Goal: Task Accomplishment & Management: Complete application form

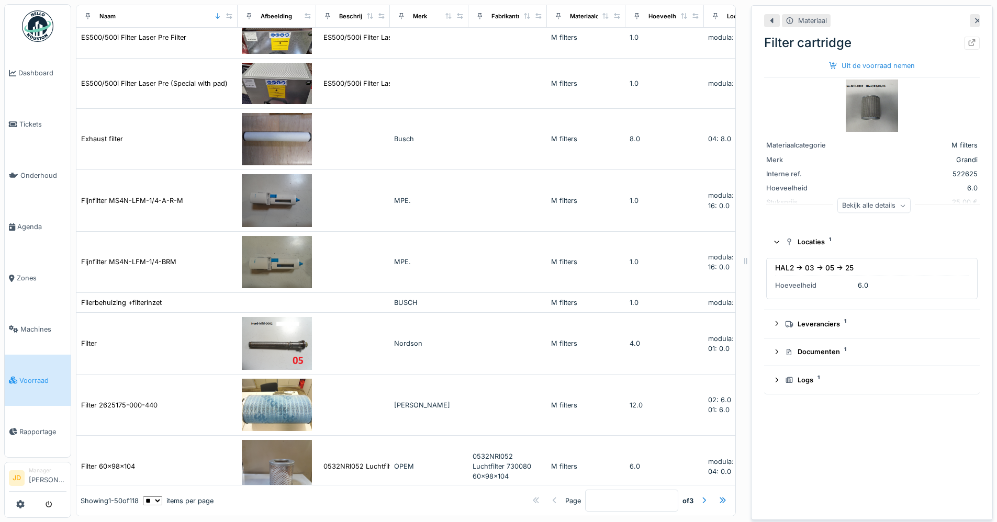
scroll to position [851, 0]
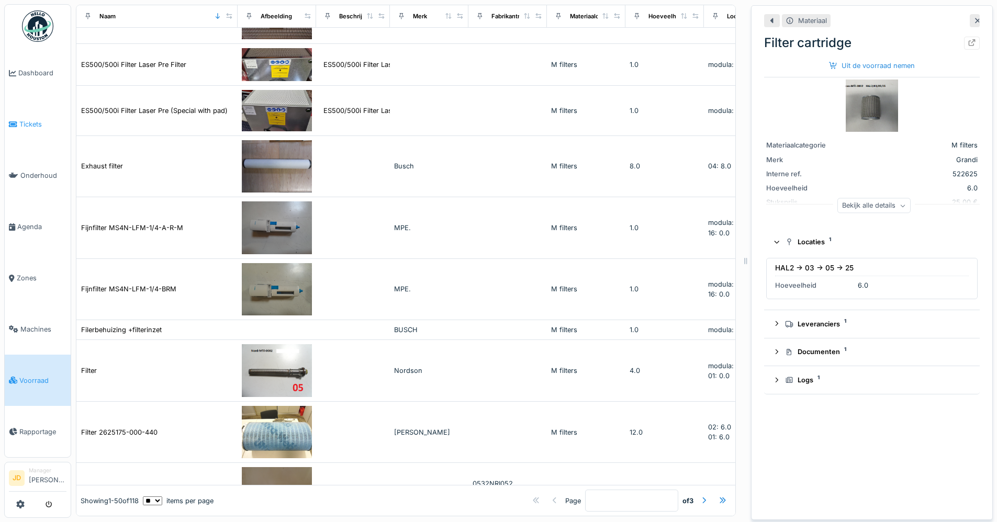
click at [15, 123] on icon at bounding box center [13, 124] width 8 height 7
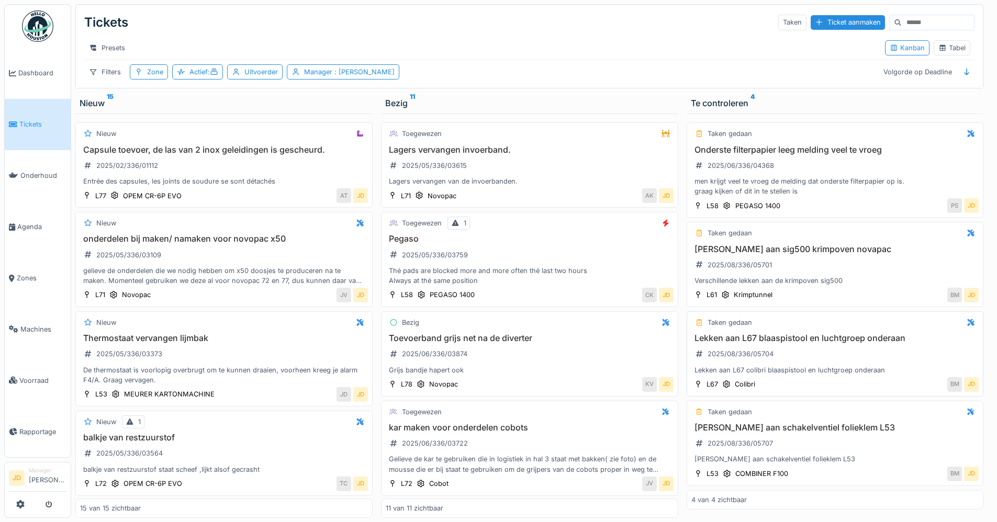
scroll to position [8, 0]
click at [949, 49] on div "Tabel" at bounding box center [951, 48] width 27 height 10
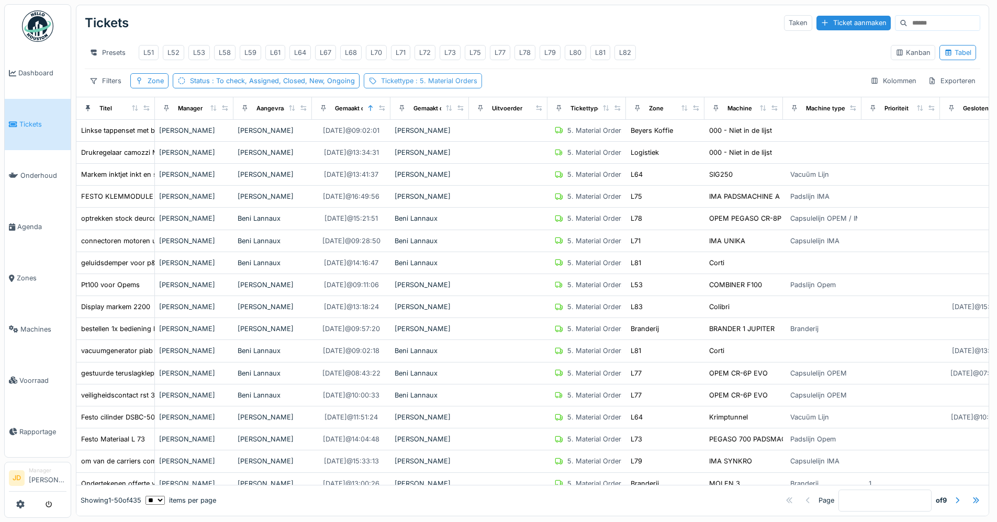
click at [407, 83] on div "Tickettype : 5. Material Orders" at bounding box center [429, 81] width 96 height 10
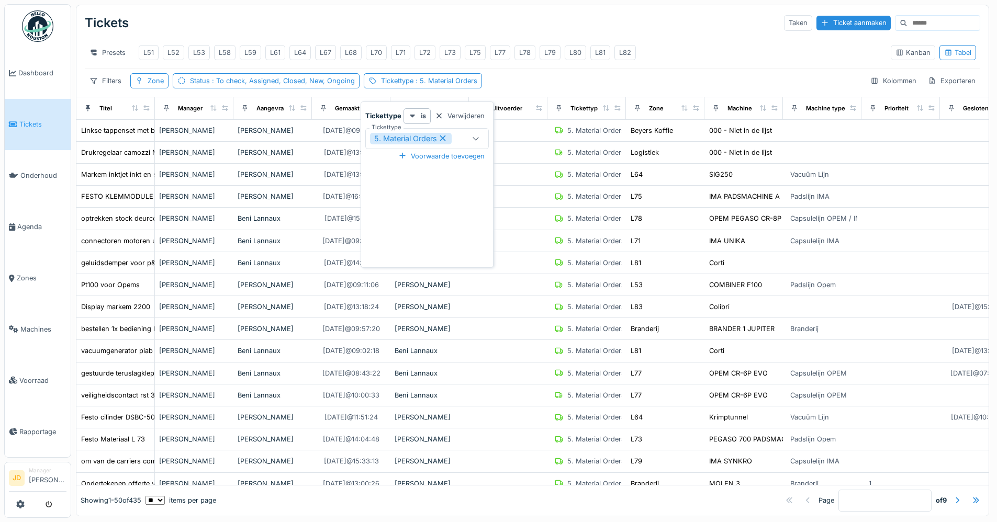
click at [444, 135] on icon at bounding box center [442, 138] width 9 height 7
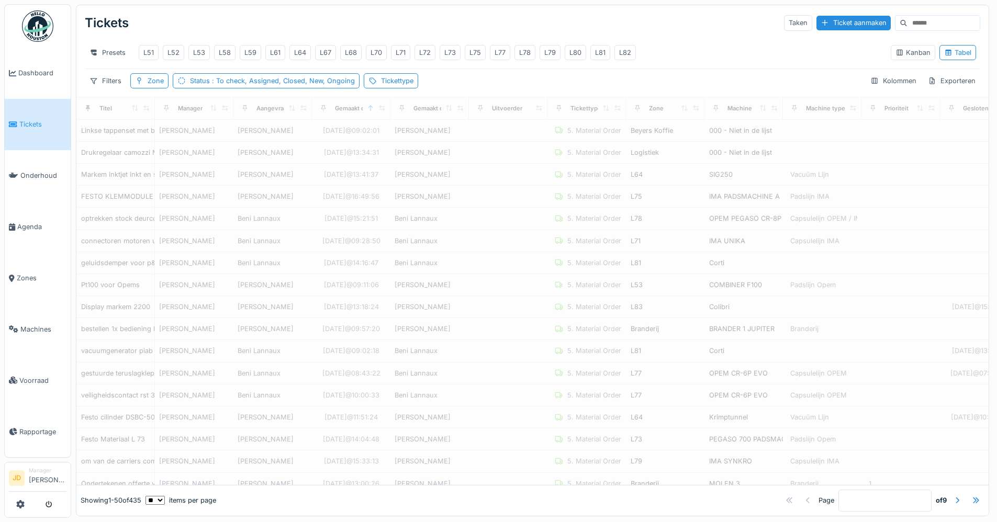
click at [443, 9] on div "Tickets Taken Ticket aanmaken" at bounding box center [532, 22] width 895 height 27
click at [528, 48] on div "L78" at bounding box center [525, 53] width 12 height 10
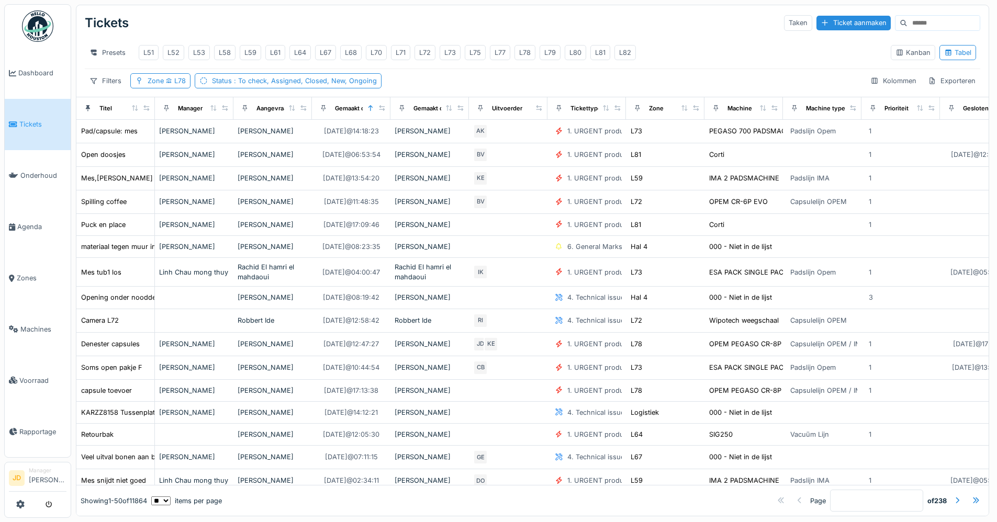
drag, startPoint x: 163, startPoint y: 111, endPoint x: 205, endPoint y: 111, distance: 42.4
click at [205, 111] on div "Manager" at bounding box center [194, 108] width 70 height 13
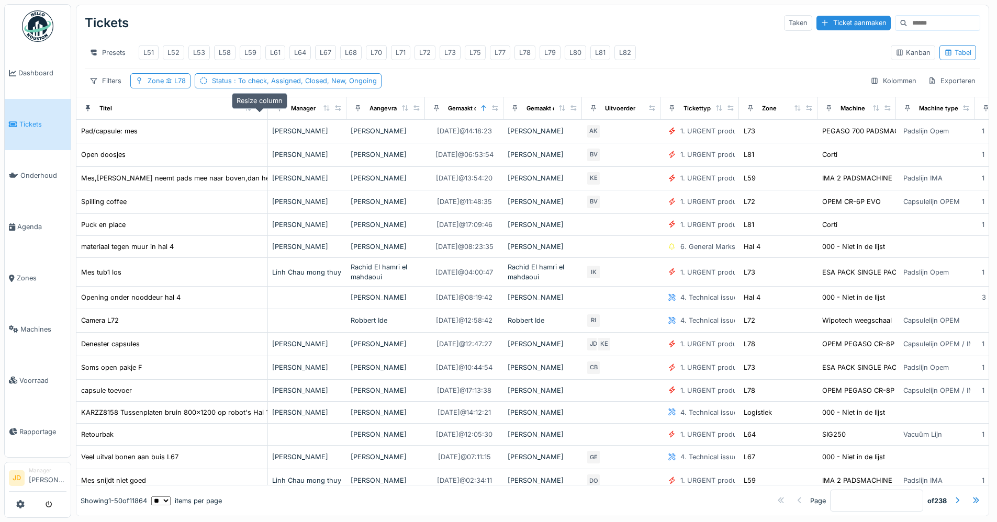
drag, startPoint x: 146, startPoint y: 108, endPoint x: 259, endPoint y: 107, distance: 113.0
click at [259, 107] on icon at bounding box center [259, 108] width 6 height 6
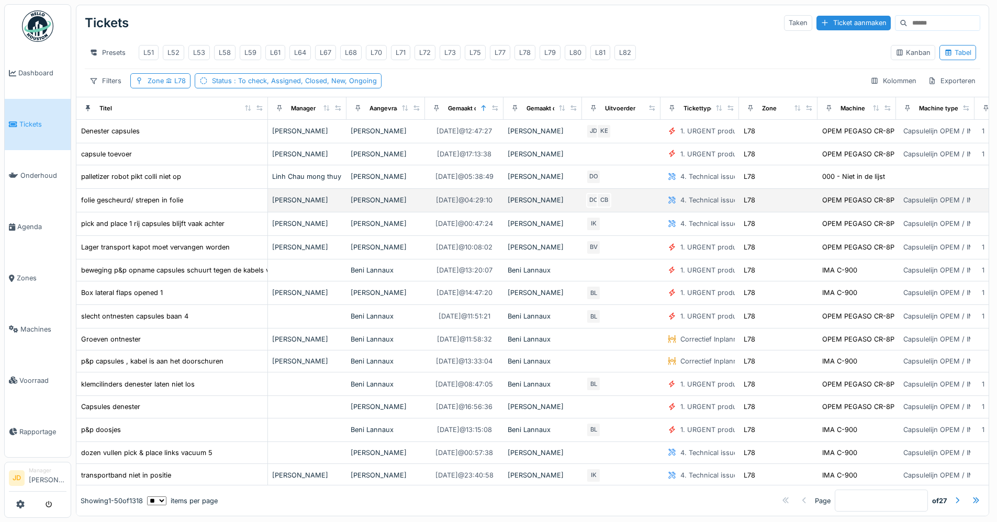
scroll to position [0, 0]
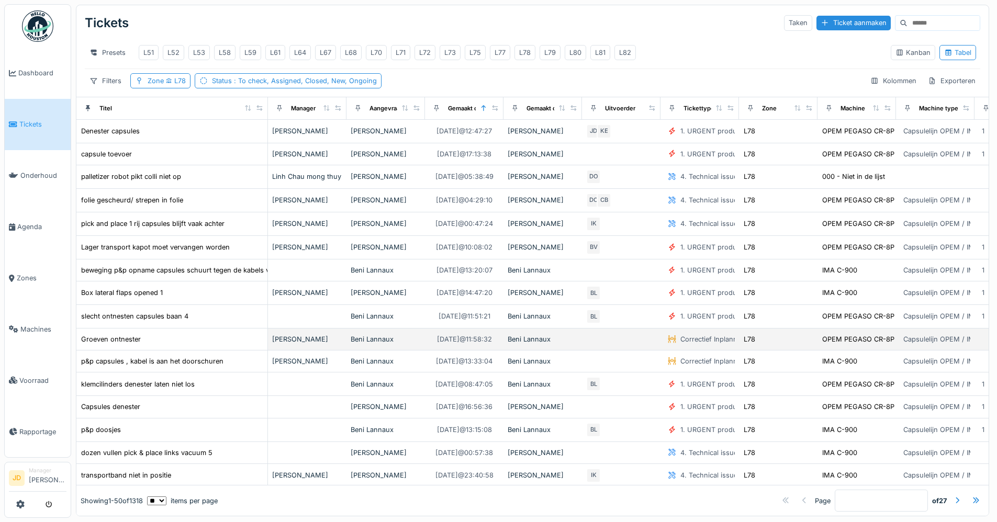
click at [215, 345] on div "Groeven ontnester" at bounding box center [172, 339] width 183 height 11
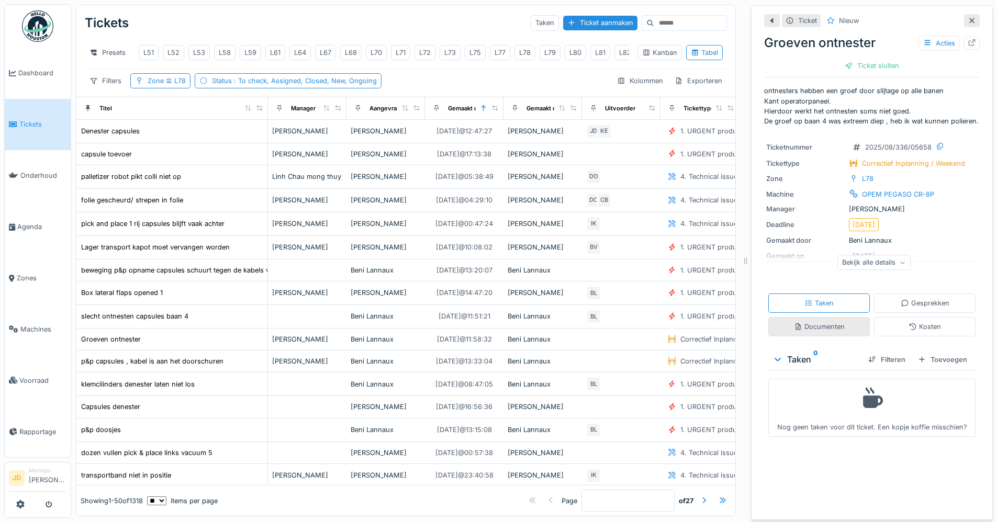
click at [822, 337] on div "Documenten" at bounding box center [819, 326] width 102 height 19
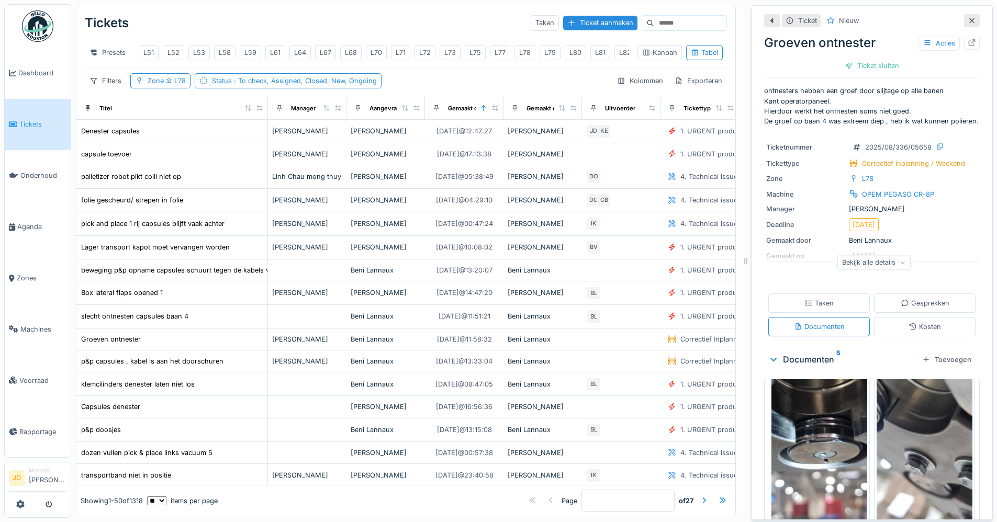
scroll to position [53, 0]
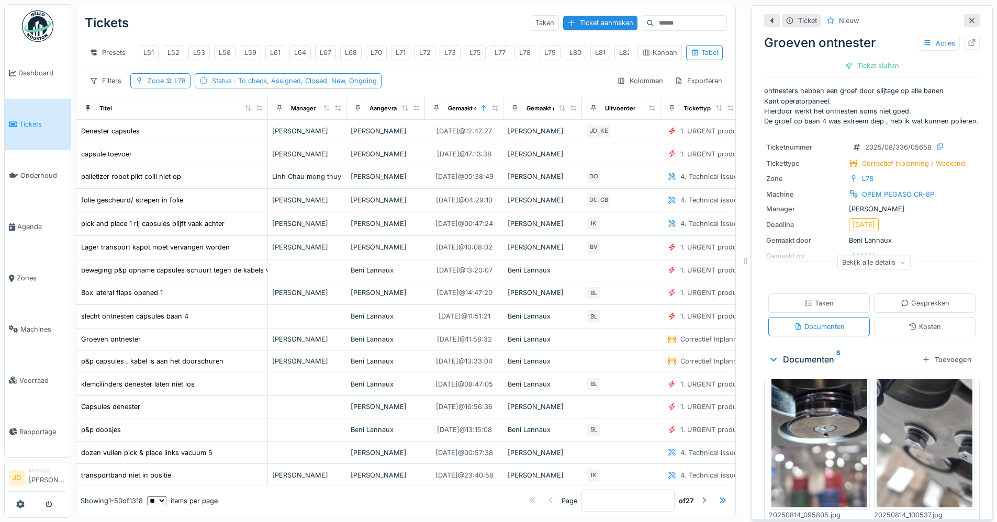
click at [826, 427] on img at bounding box center [819, 422] width 96 height 170
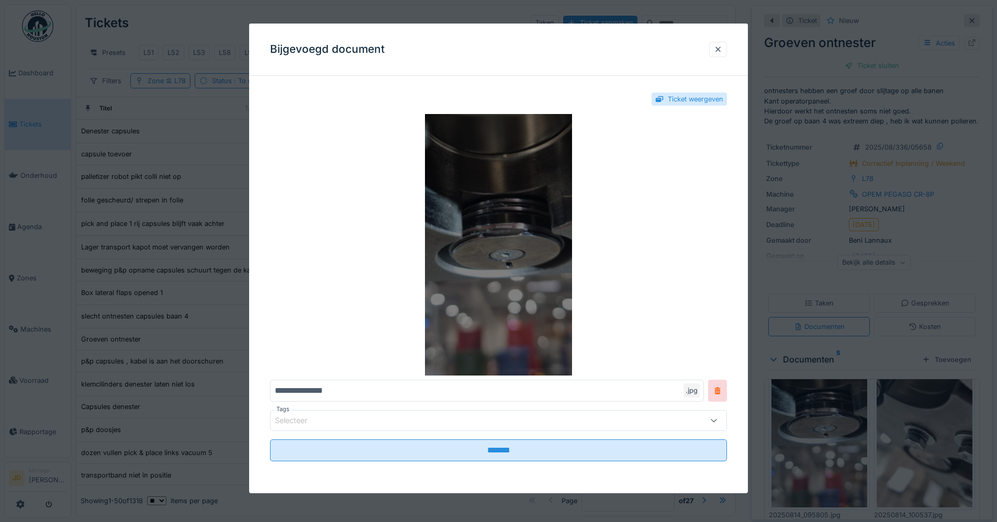
click at [521, 263] on img at bounding box center [498, 245] width 457 height 262
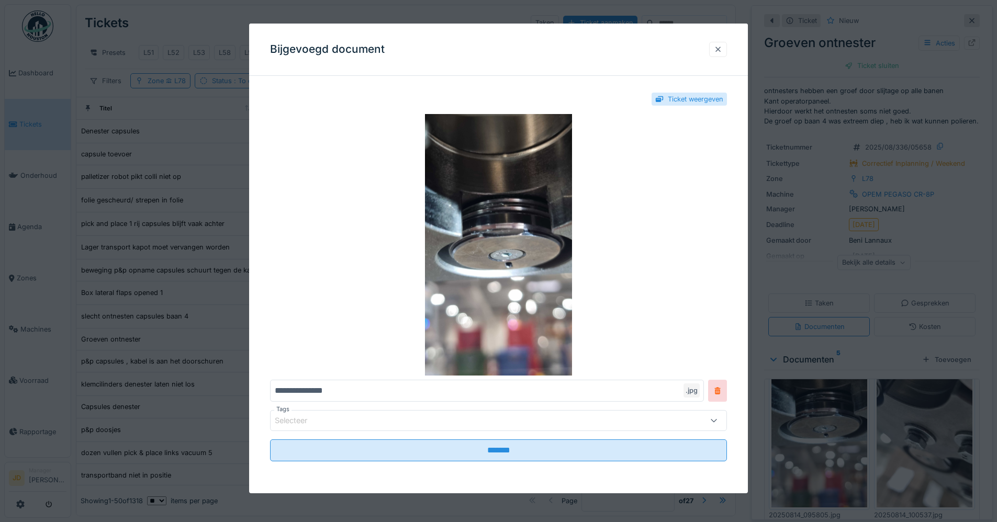
click at [721, 48] on div at bounding box center [718, 49] width 8 height 10
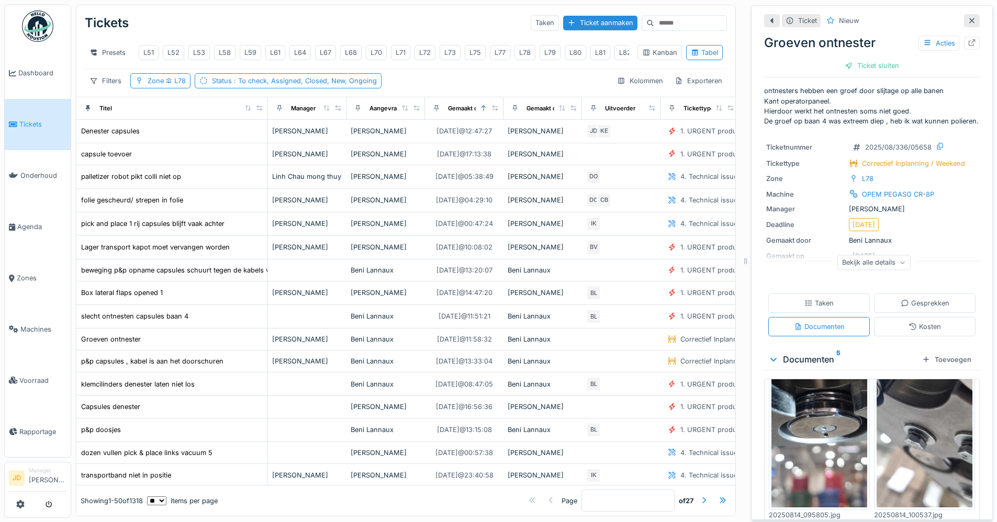
click at [908, 455] on img at bounding box center [925, 422] width 96 height 170
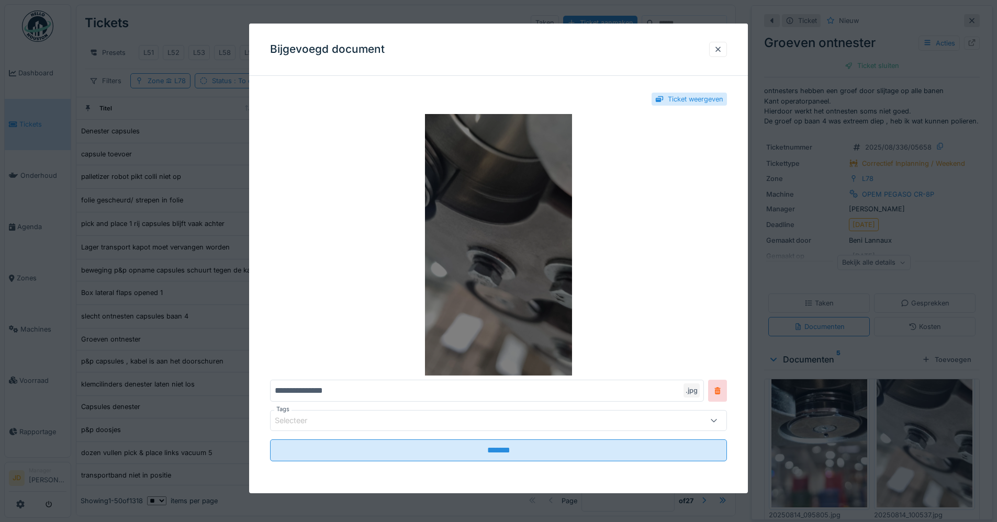
click at [536, 273] on img at bounding box center [498, 245] width 457 height 262
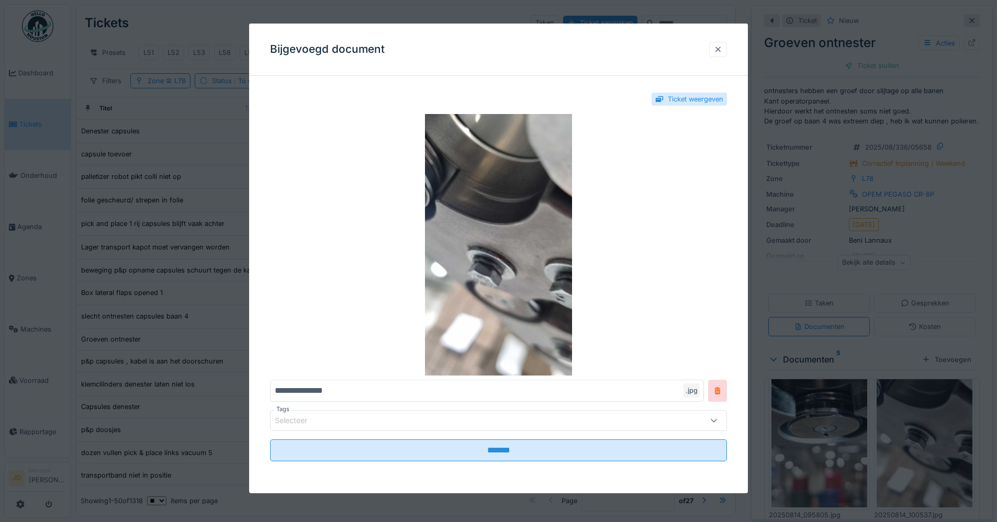
click at [718, 46] on div at bounding box center [718, 49] width 8 height 10
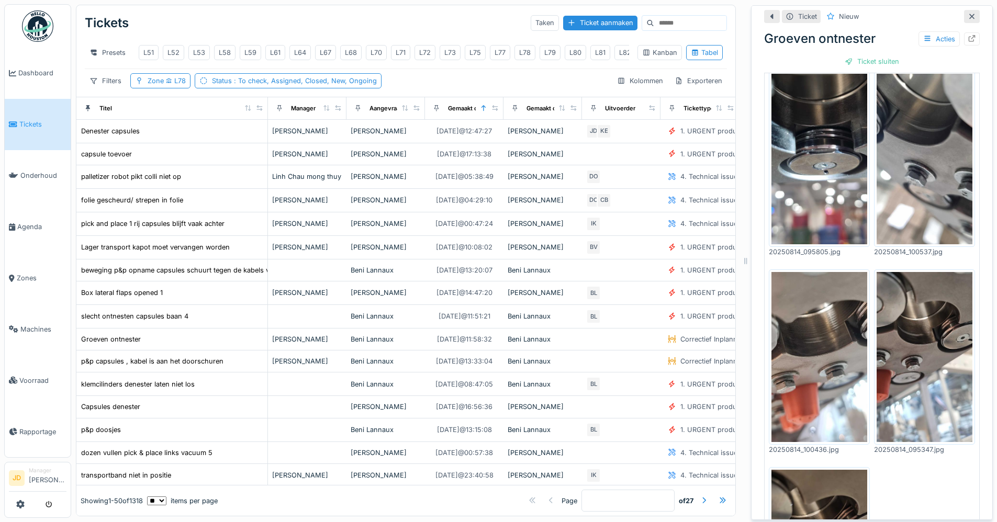
scroll to position [230, 0]
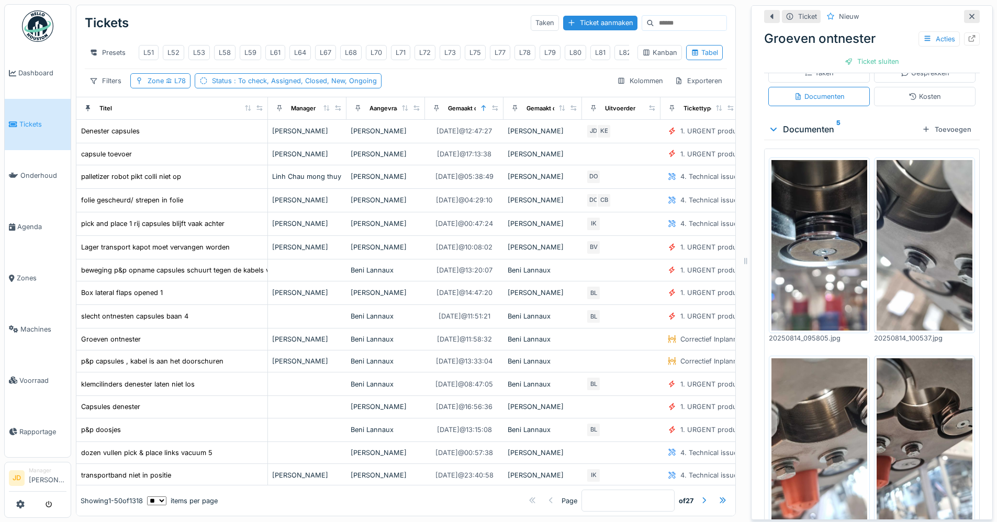
click at [796, 274] on img at bounding box center [819, 245] width 96 height 170
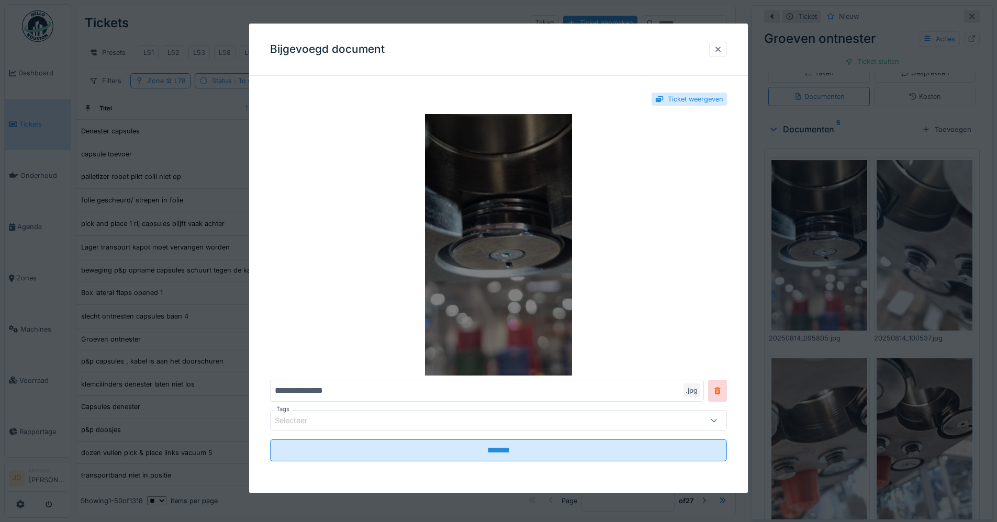
click at [489, 177] on img at bounding box center [498, 245] width 457 height 262
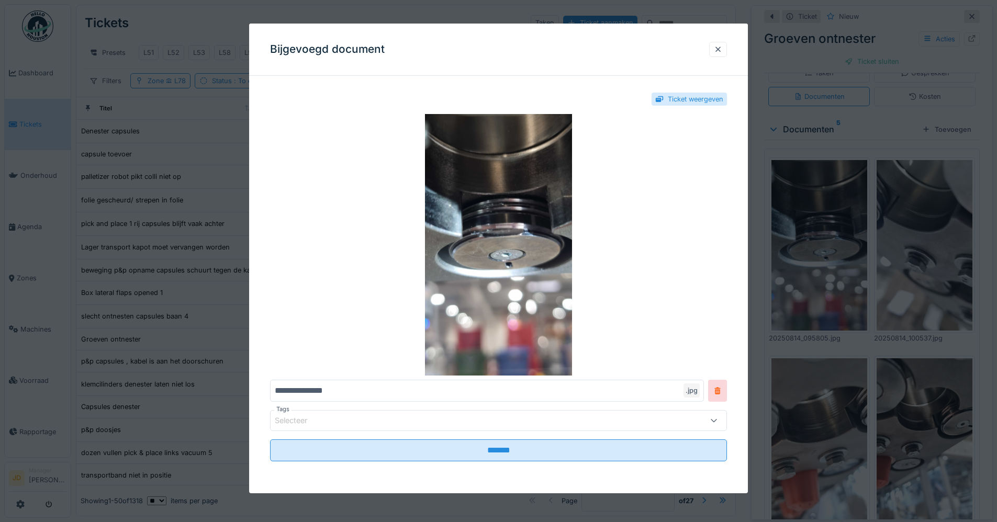
drag, startPoint x: 722, startPoint y: 50, endPoint x: 756, endPoint y: 165, distance: 120.2
click at [722, 50] on div at bounding box center [718, 49] width 8 height 10
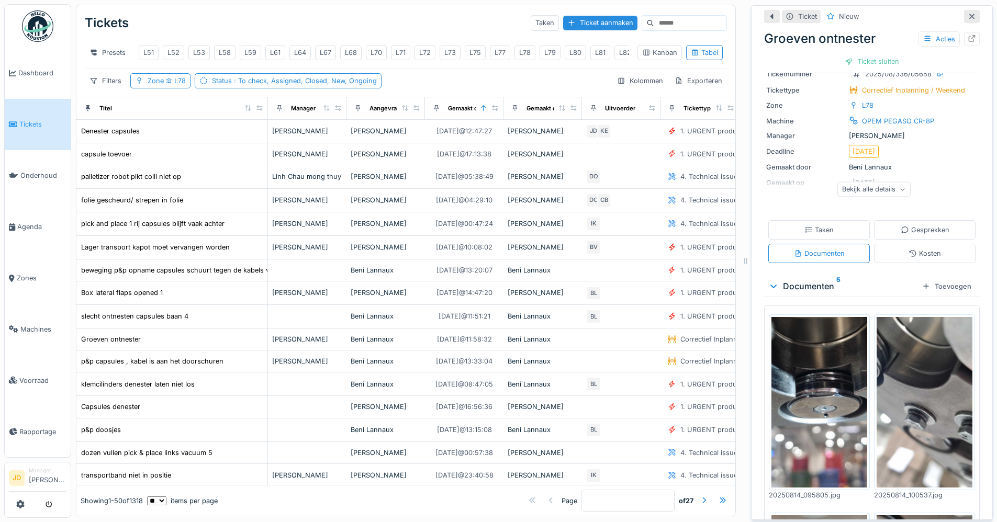
scroll to position [53, 0]
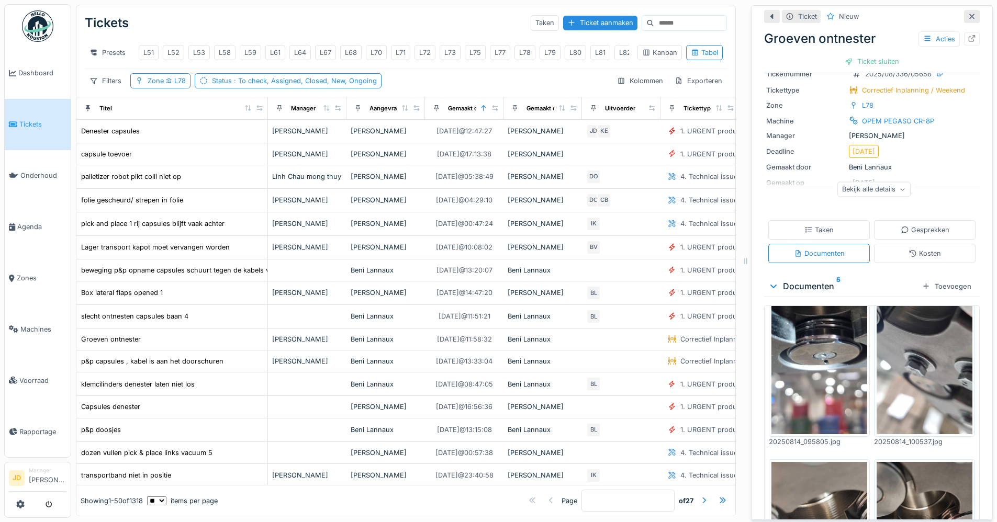
click at [838, 390] on img at bounding box center [819, 349] width 96 height 170
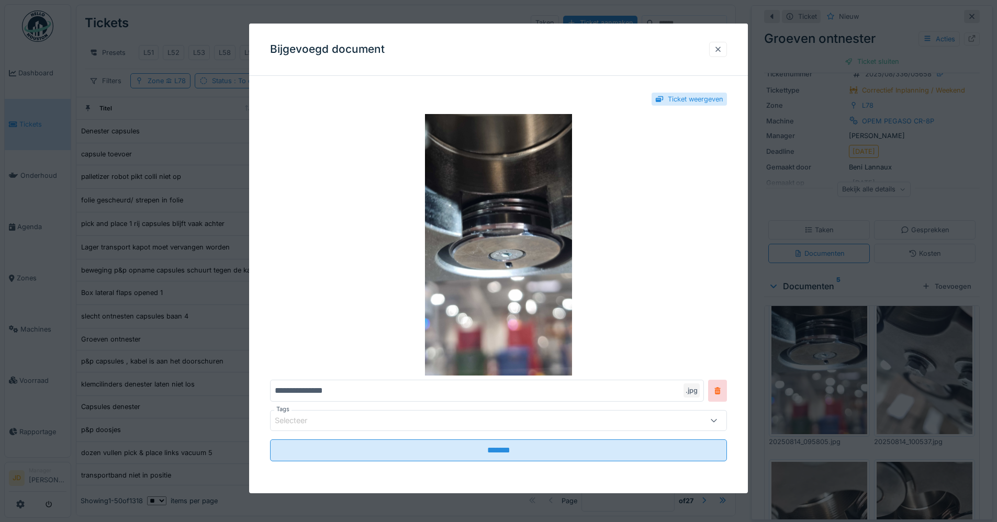
click at [721, 47] on div at bounding box center [718, 49] width 8 height 10
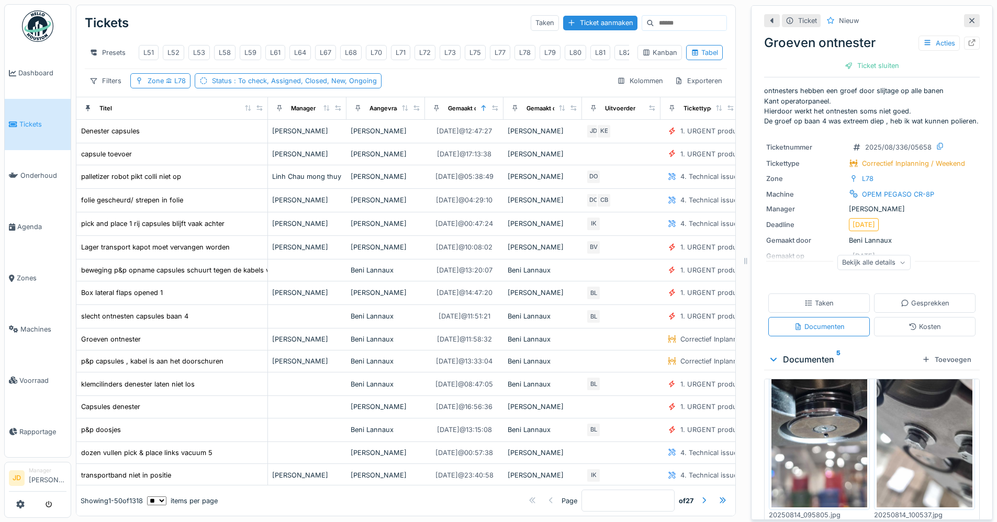
scroll to position [0, 0]
click at [969, 46] on icon at bounding box center [972, 42] width 7 height 7
click at [38, 117] on link "Tickets" at bounding box center [38, 124] width 66 height 51
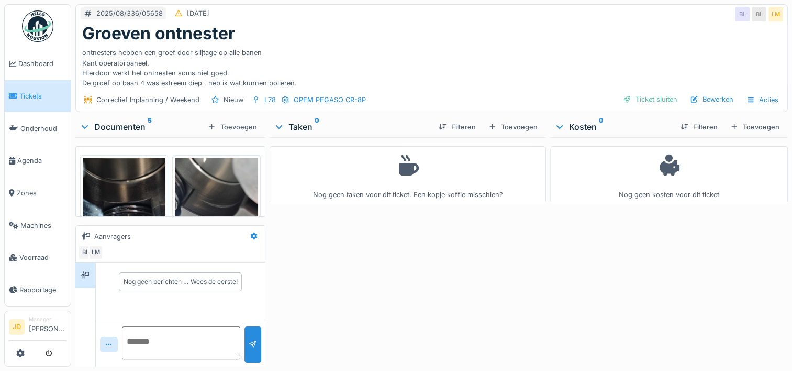
scroll to position [8, 0]
click at [144, 333] on textarea at bounding box center [181, 342] width 118 height 33
paste textarea "**********"
type textarea "**********"
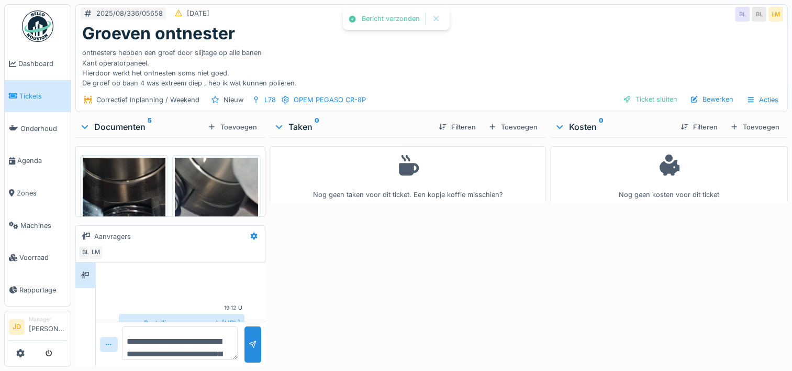
scroll to position [35, 0]
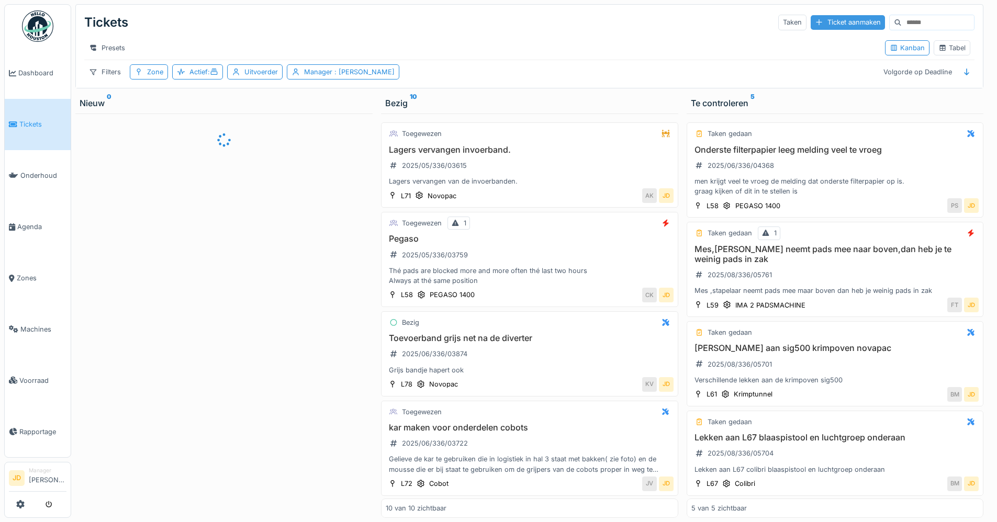
click at [815, 28] on div "Ticket aanmaken" at bounding box center [848, 22] width 74 height 14
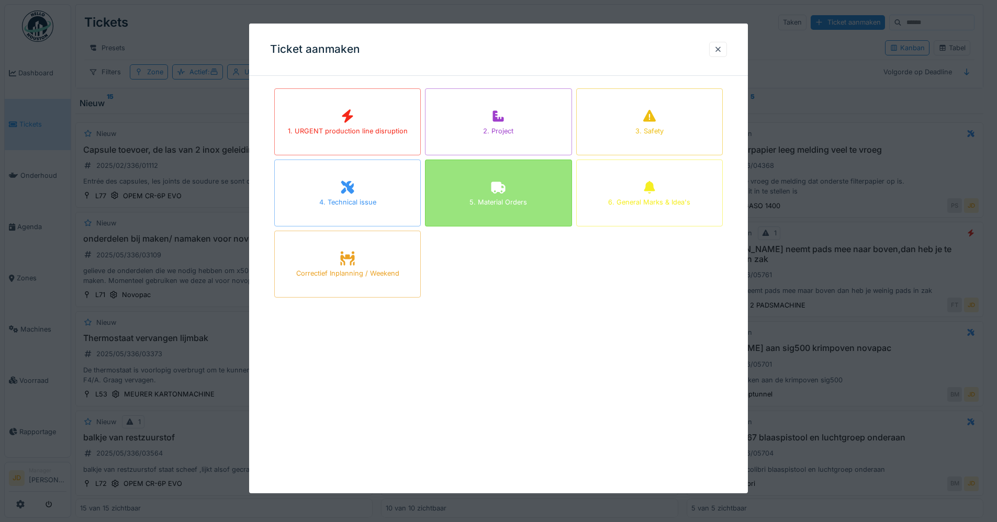
click at [502, 206] on div "5. Material Orders" at bounding box center [498, 202] width 58 height 10
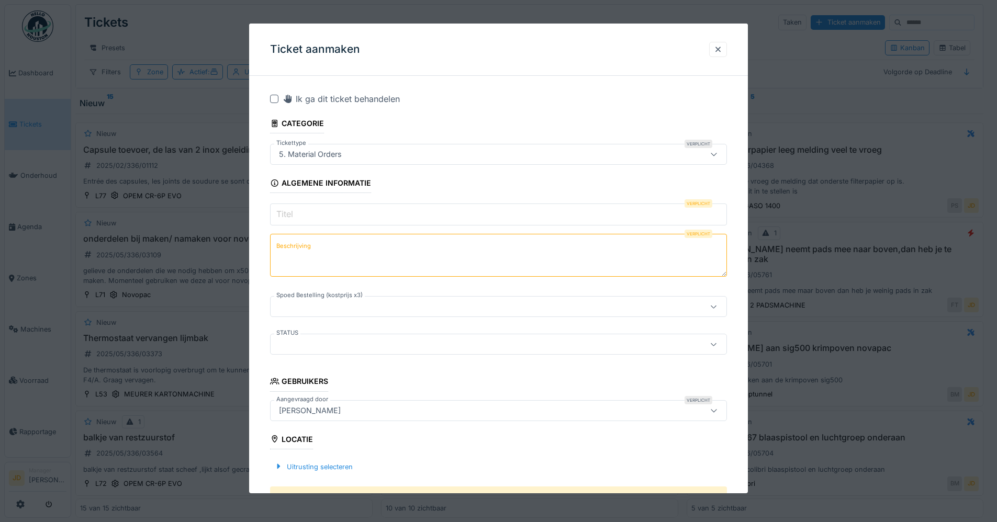
click at [411, 216] on input "Titel" at bounding box center [498, 215] width 457 height 22
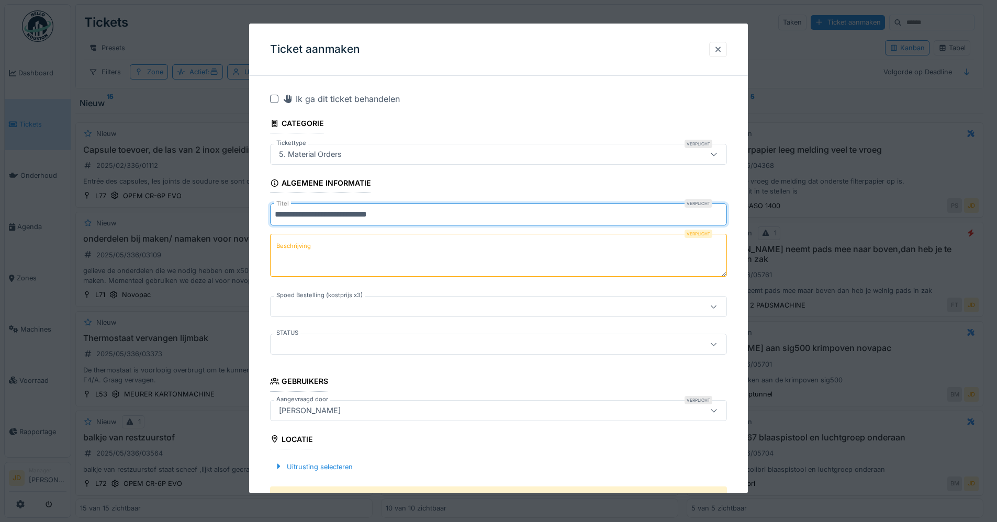
type input "**********"
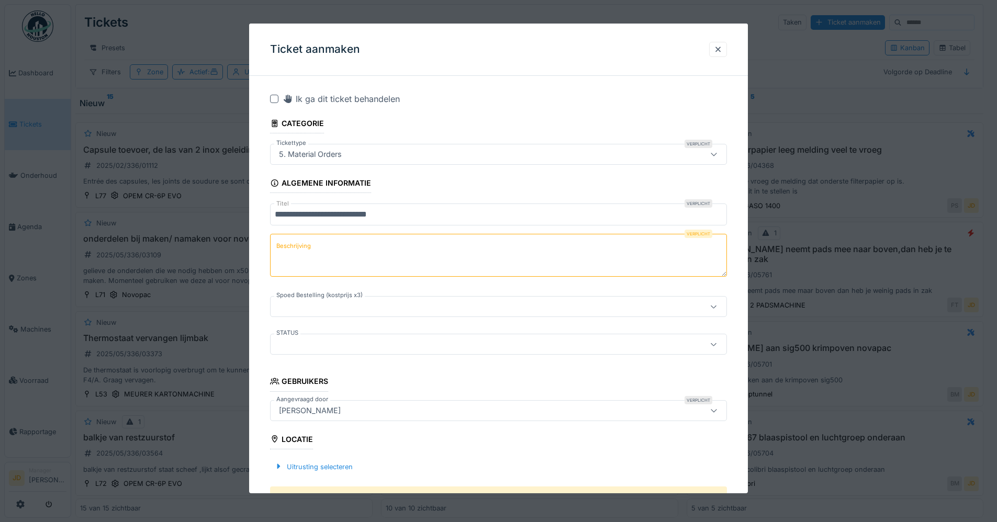
click at [408, 239] on textarea "Beschrijving" at bounding box center [498, 255] width 457 height 43
paste textarea "**********"
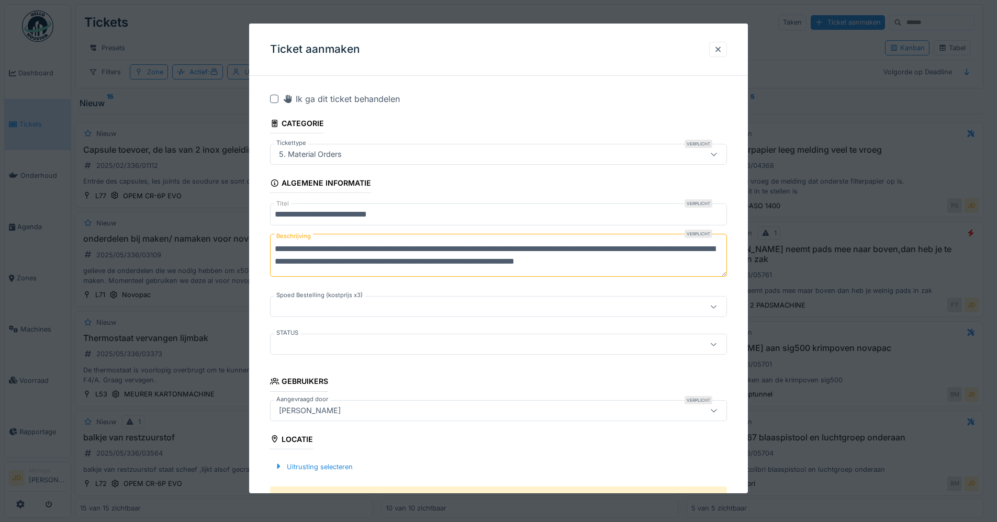
scroll to position [4, 0]
type textarea "**********"
click at [339, 300] on label "Spoed Bestelling (kostprijs x3)" at bounding box center [319, 295] width 91 height 9
click at [337, 309] on div at bounding box center [472, 307] width 394 height 12
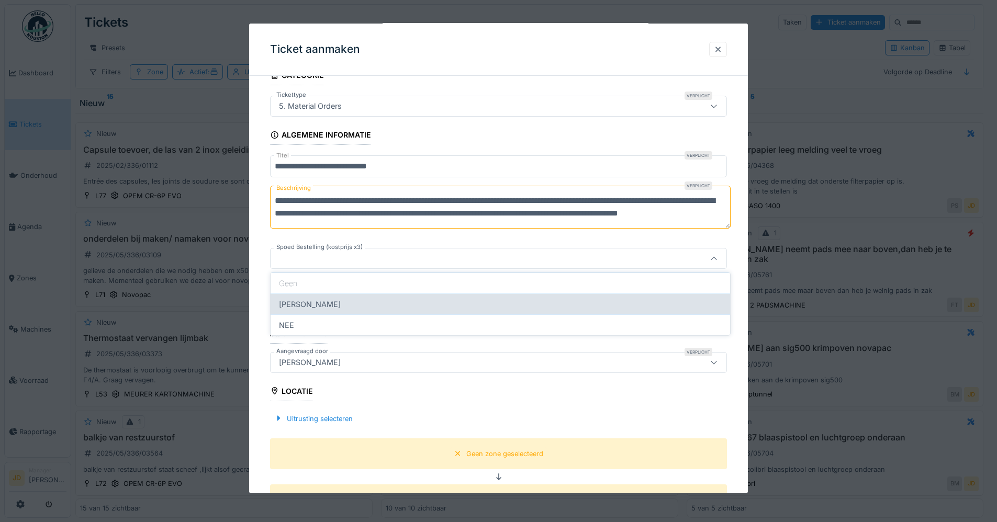
click at [327, 305] on div "JA" at bounding box center [501, 304] width 460 height 21
type input "**"
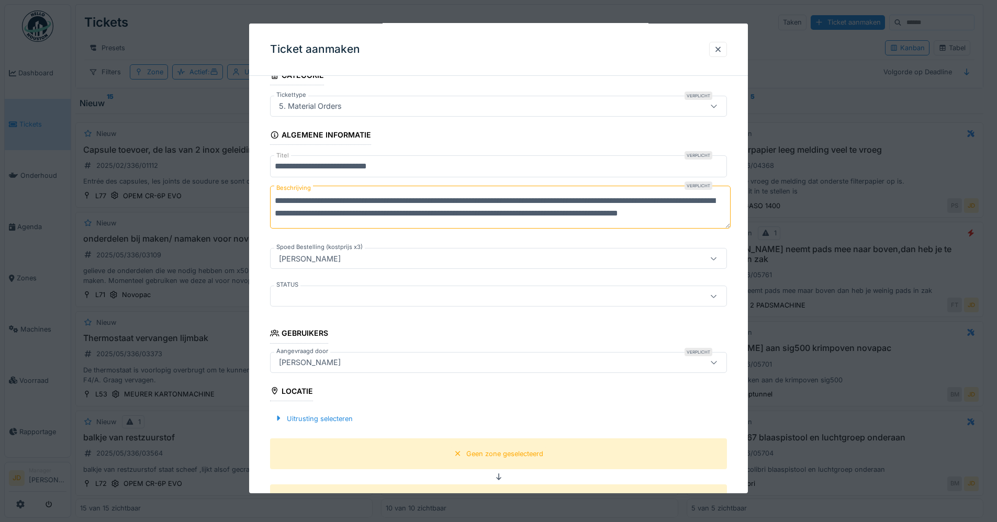
click at [325, 297] on div at bounding box center [472, 296] width 394 height 12
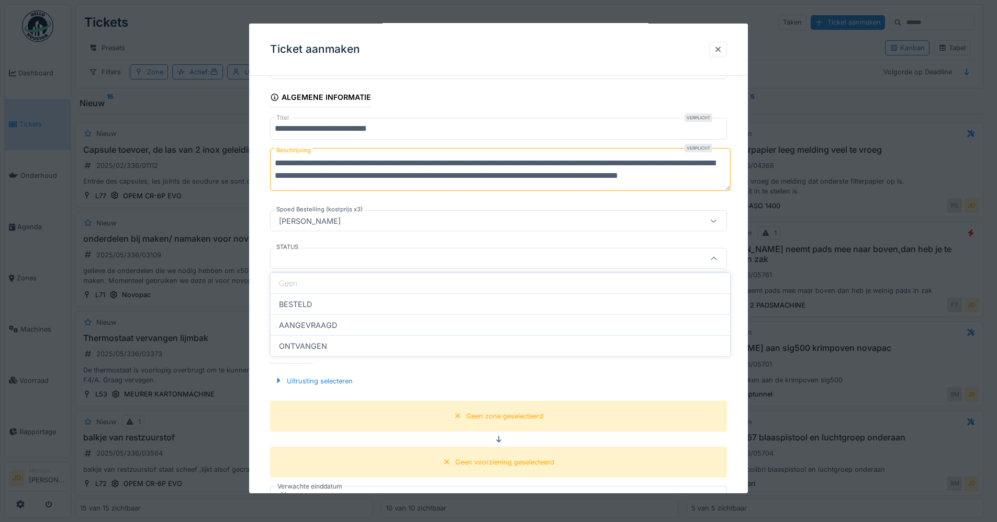
click at [321, 257] on div at bounding box center [472, 259] width 394 height 12
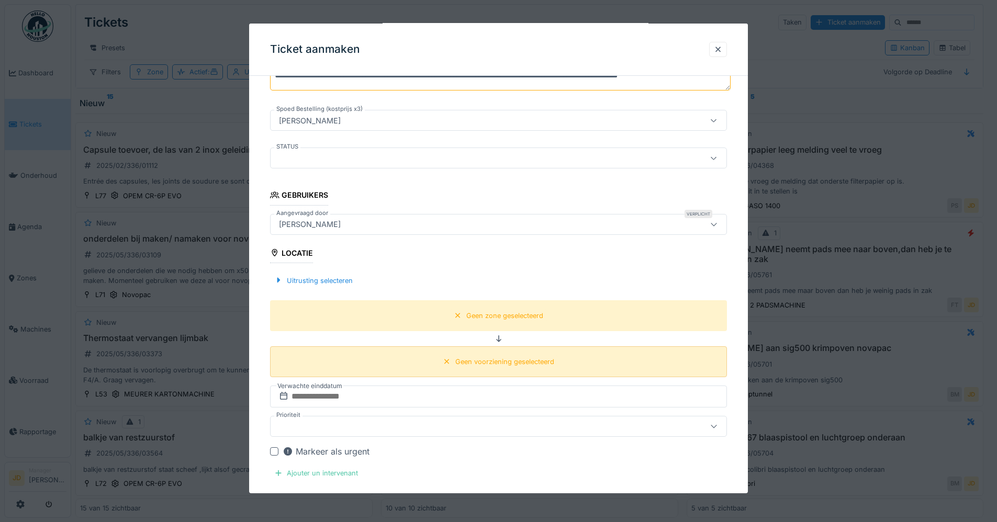
scroll to position [191, 0]
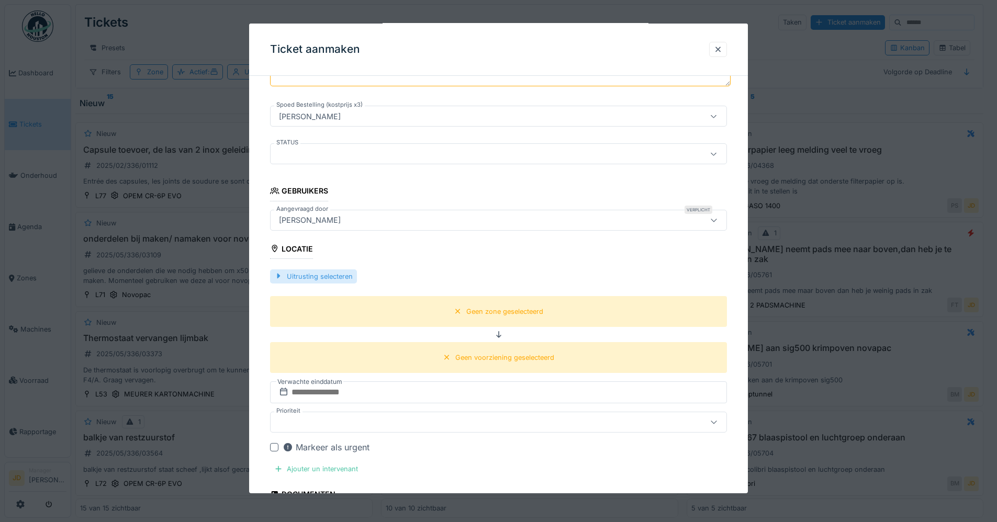
click at [312, 279] on div "Uitrusting selecteren" at bounding box center [313, 277] width 87 height 14
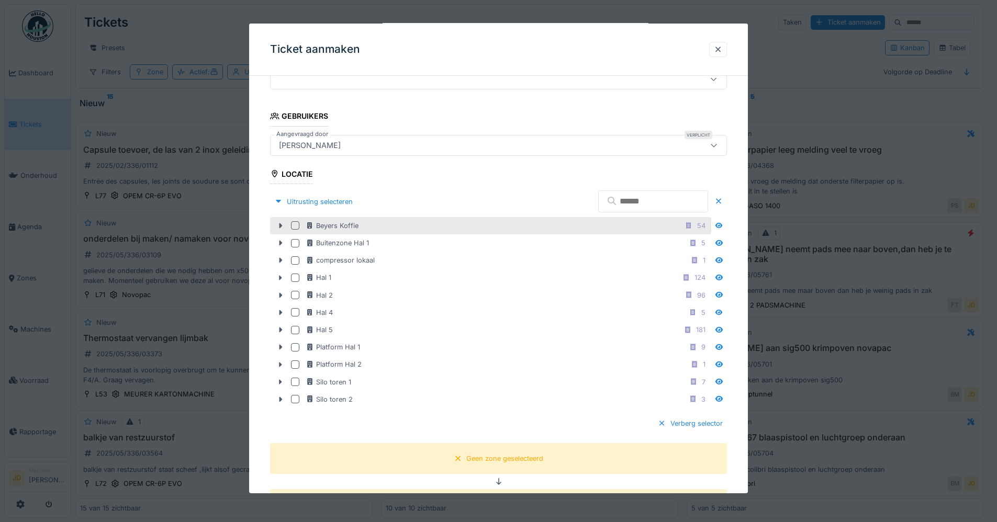
scroll to position [348, 0]
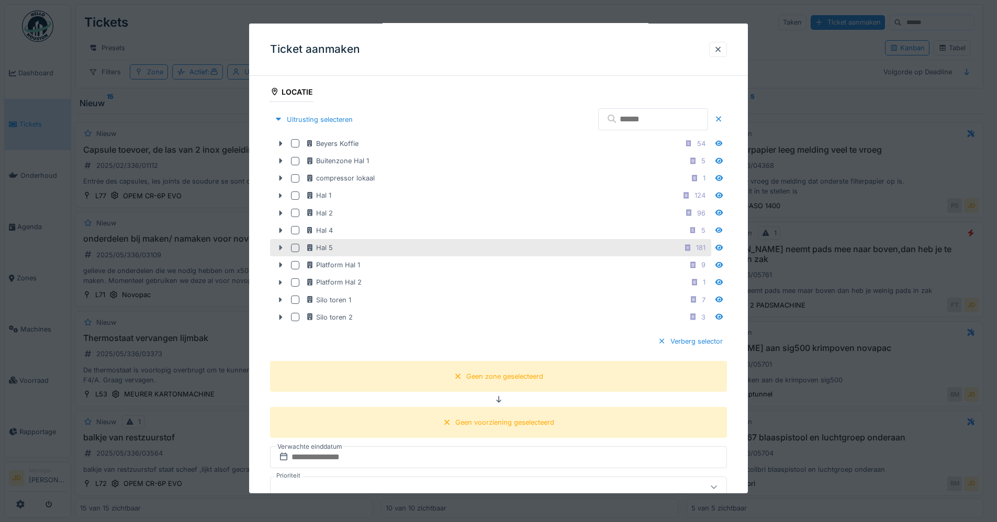
click at [280, 251] on icon at bounding box center [280, 247] width 8 height 7
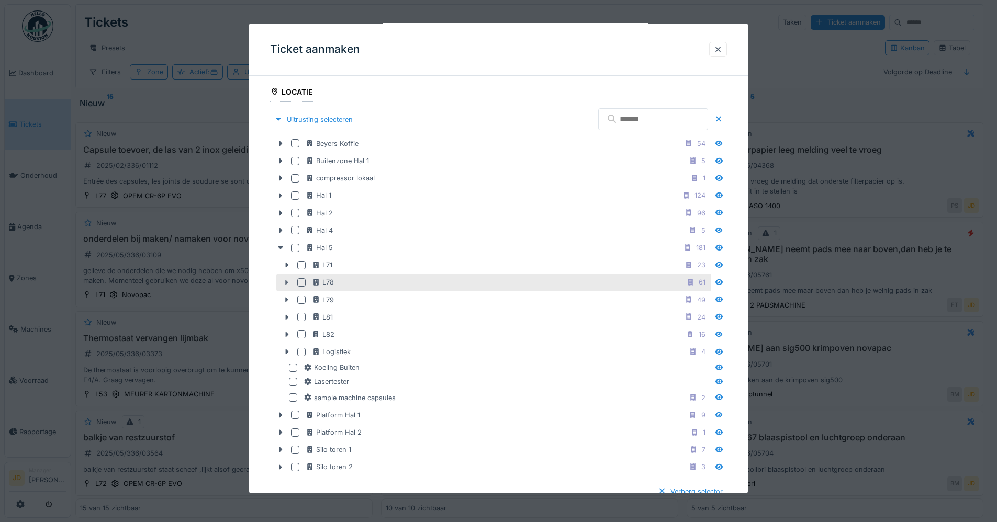
click at [289, 284] on icon at bounding box center [287, 282] width 8 height 7
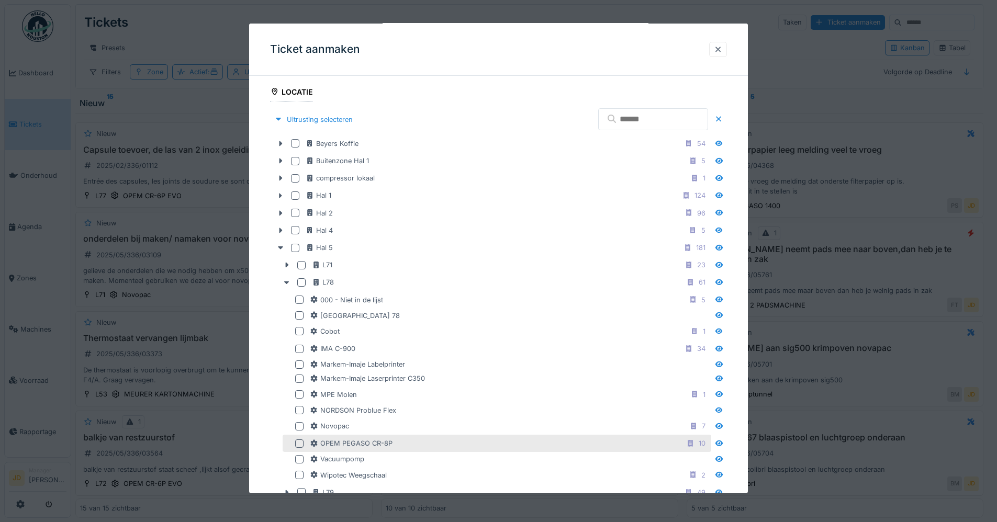
click at [299, 443] on div at bounding box center [299, 444] width 8 height 8
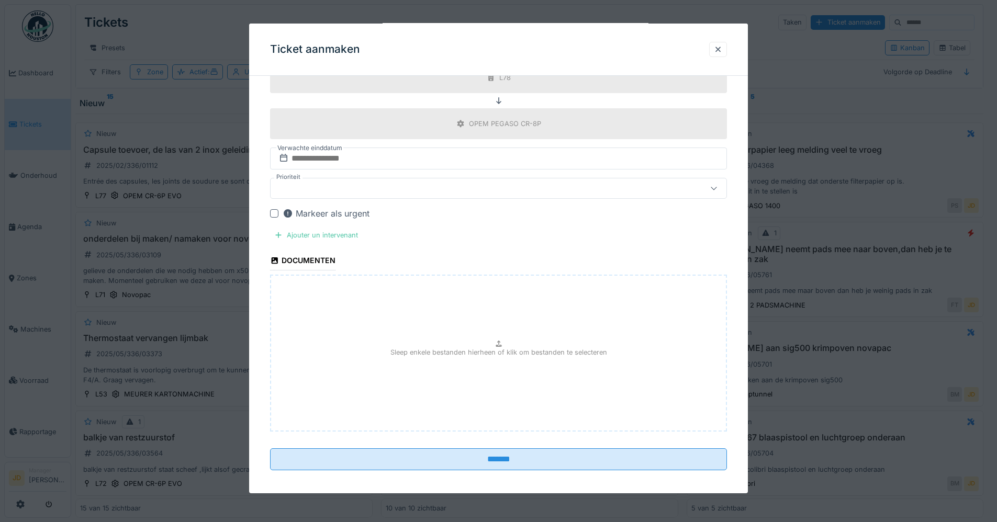
scroll to position [995, 0]
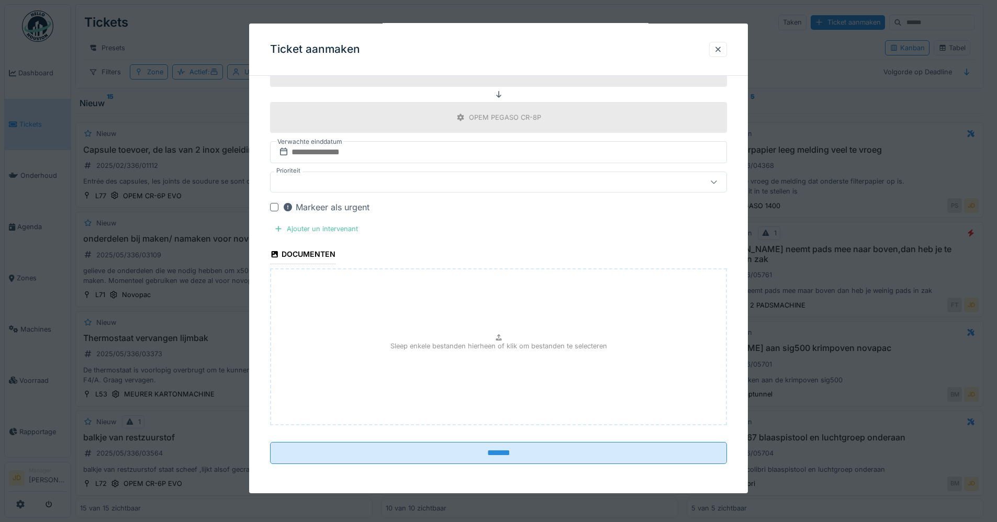
click at [421, 308] on div "Sleep enkele bestanden hierheen of klik om bestanden te selecteren" at bounding box center [498, 346] width 457 height 157
type input "**********"
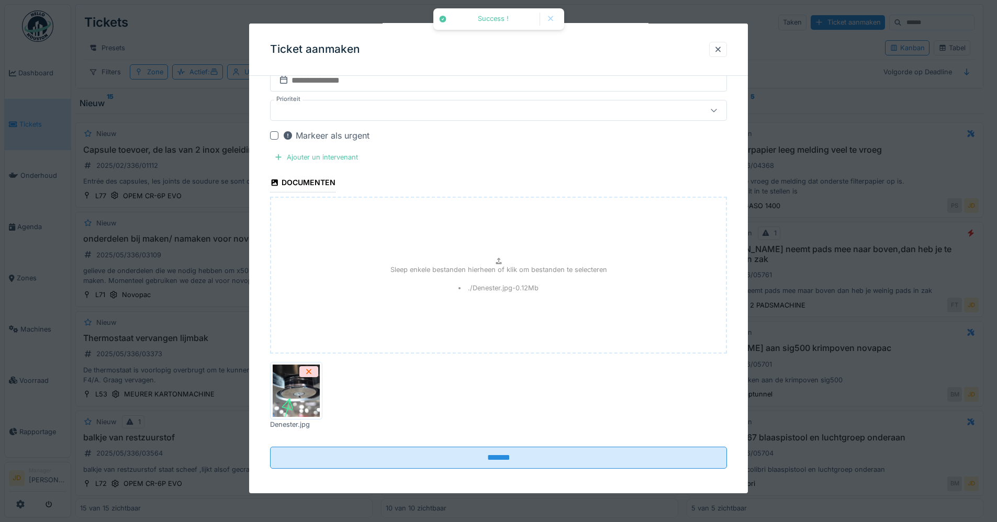
scroll to position [1072, 0]
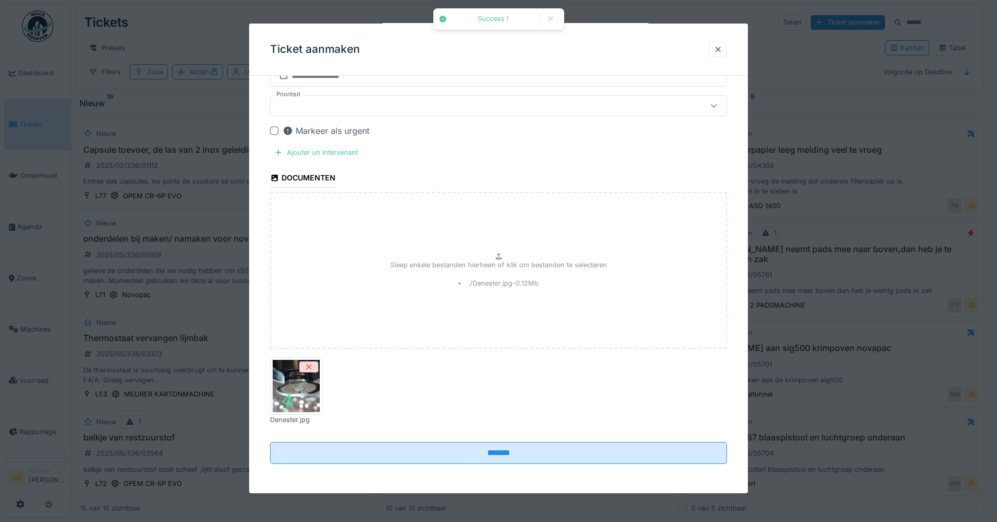
click at [288, 393] on img at bounding box center [296, 386] width 47 height 52
click at [439, 291] on div "Sleep enkele bestanden hierheen of klik om bestanden te selecteren ./Denester.j…" at bounding box center [498, 270] width 457 height 157
type input "**********"
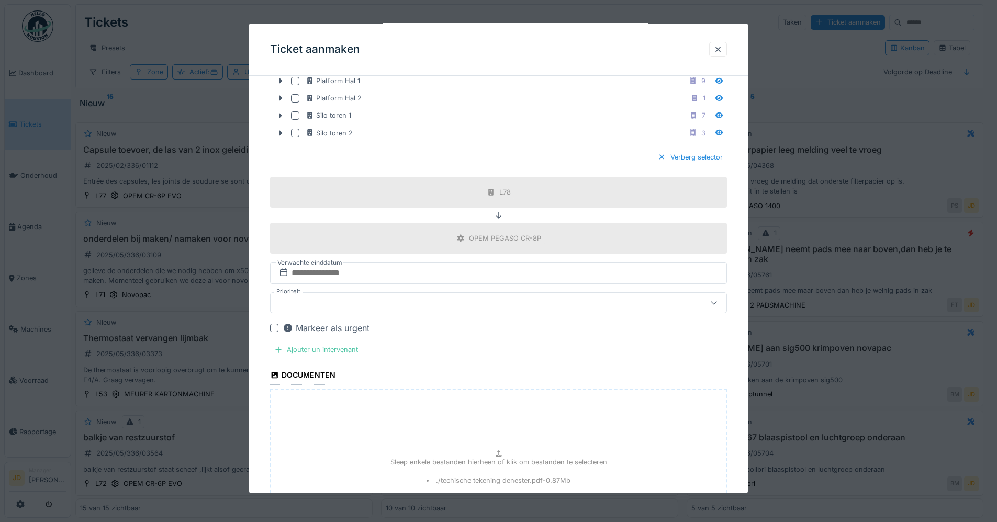
scroll to position [1072, 0]
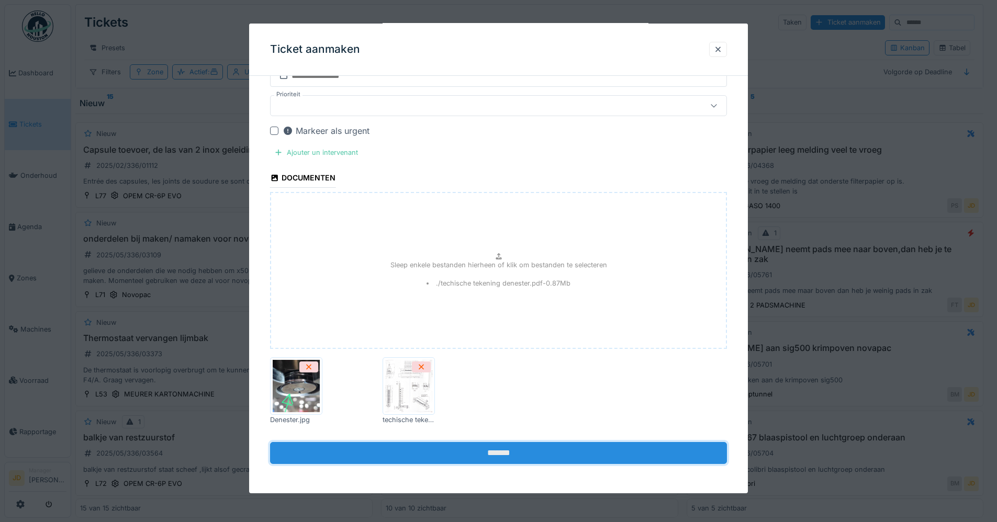
click at [489, 457] on input "*******" at bounding box center [498, 453] width 457 height 22
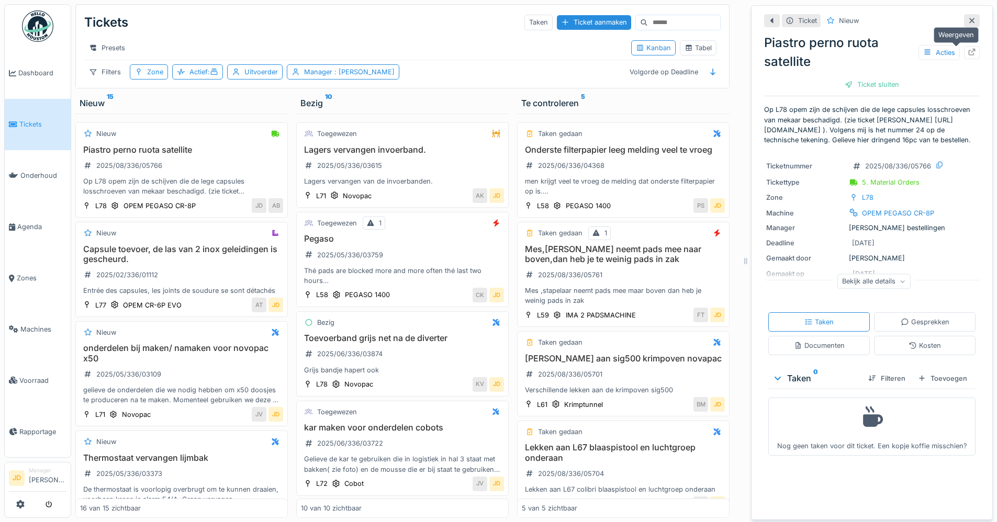
click at [968, 49] on icon at bounding box center [972, 52] width 8 height 7
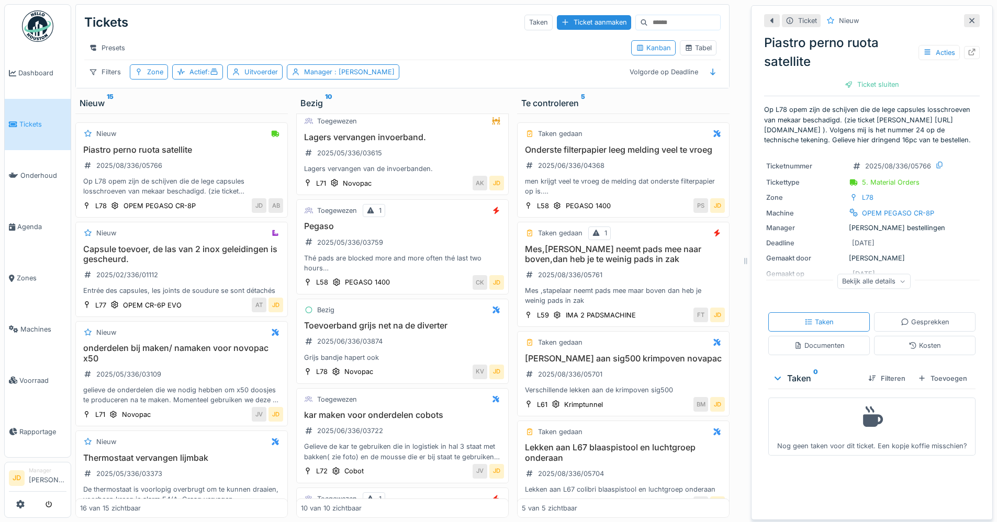
scroll to position [10, 0]
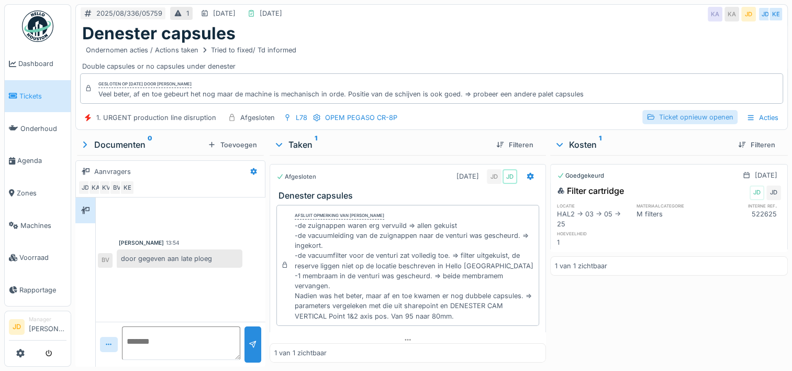
click at [695, 117] on div "Ticket opnieuw openen" at bounding box center [689, 117] width 95 height 14
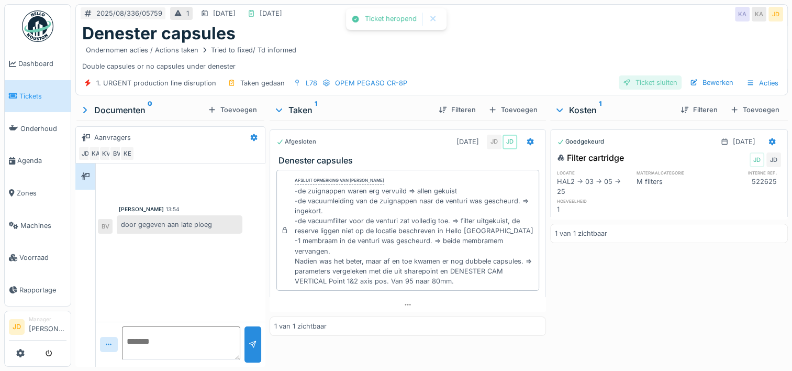
click at [643, 83] on div "Ticket sluiten" at bounding box center [650, 82] width 63 height 14
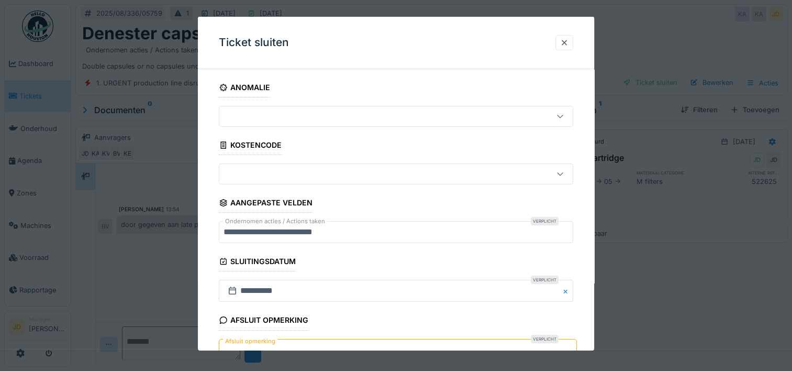
scroll to position [92, 0]
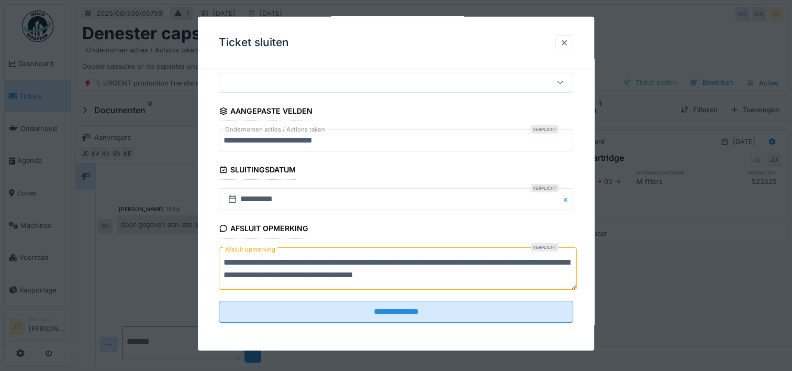
click at [568, 43] on div at bounding box center [564, 43] width 8 height 10
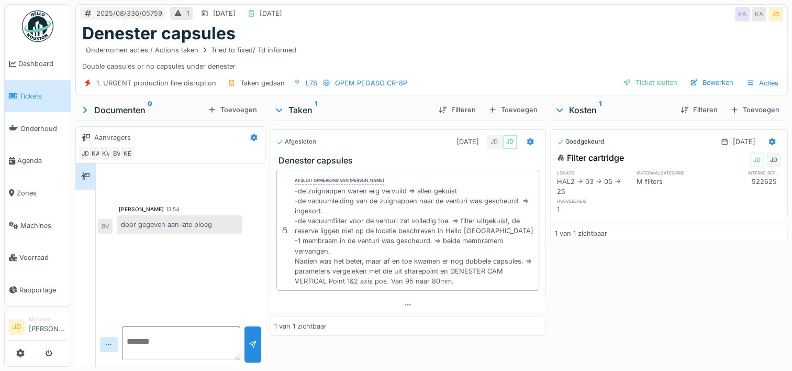
scroll to position [4, 0]
click at [167, 340] on textarea at bounding box center [181, 342] width 118 height 33
type textarea "*"
paste textarea "**********"
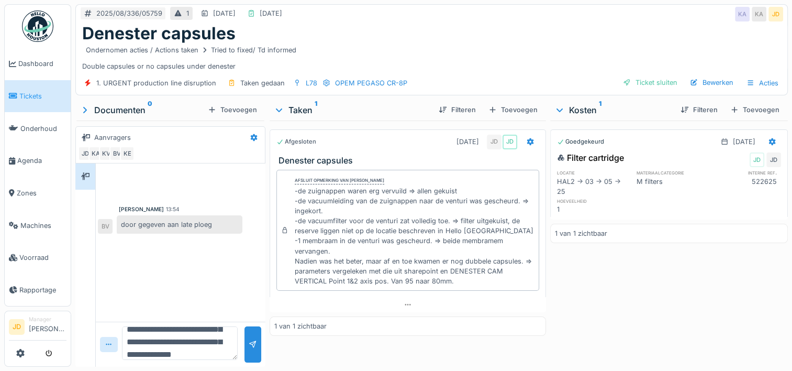
scroll to position [62, 0]
type textarea "**********"
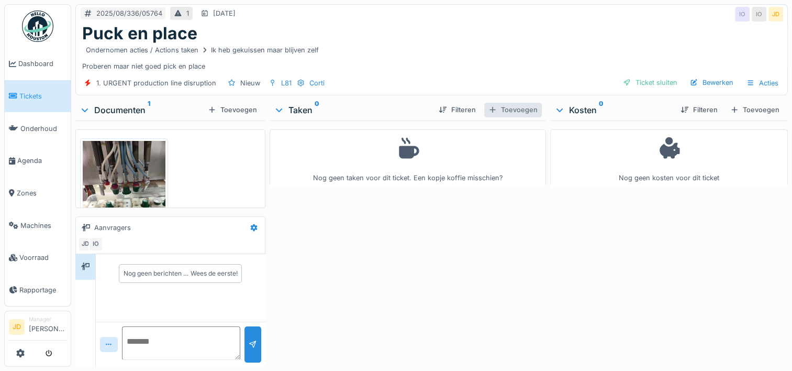
click at [503, 113] on div "Toevoegen" at bounding box center [513, 110] width 58 height 14
click at [503, 113] on div at bounding box center [396, 185] width 792 height 371
click at [503, 113] on div "Toevoegen" at bounding box center [513, 110] width 58 height 14
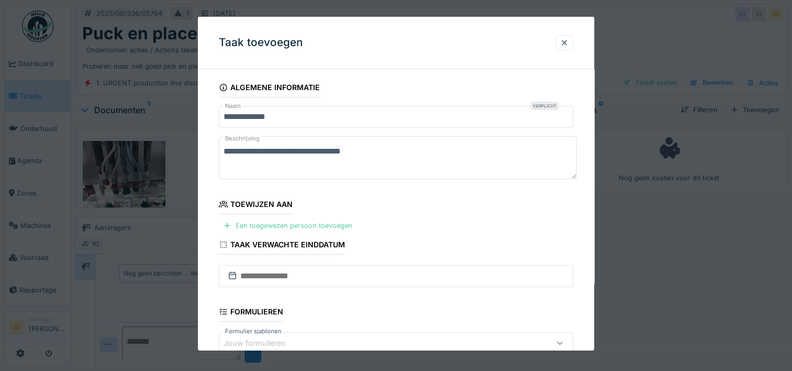
click at [273, 225] on div "Een toegewezen persoon toevoegen" at bounding box center [288, 225] width 138 height 14
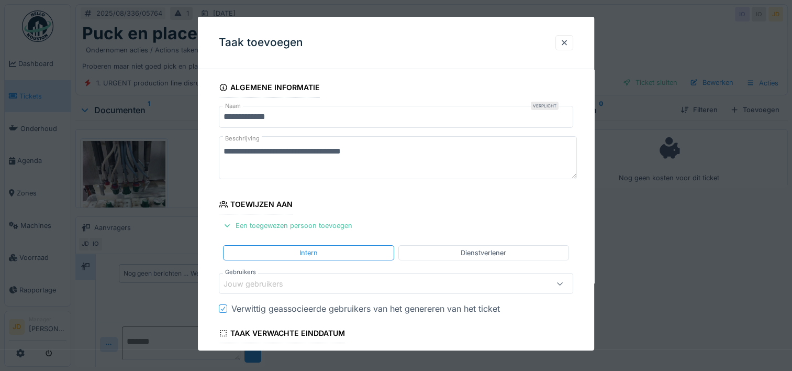
click at [268, 284] on div "Jouw gebruikers" at bounding box center [260, 283] width 74 height 12
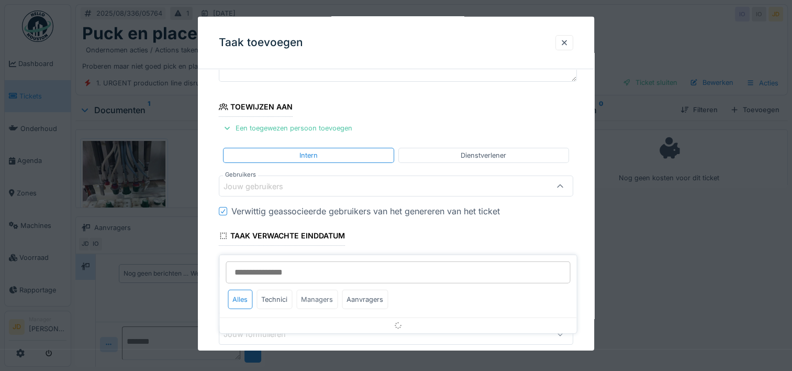
scroll to position [99, 0]
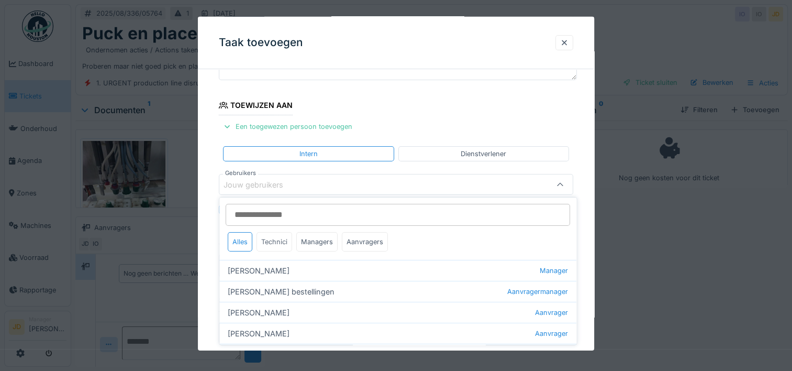
click at [270, 237] on div "Technici" at bounding box center [274, 241] width 36 height 19
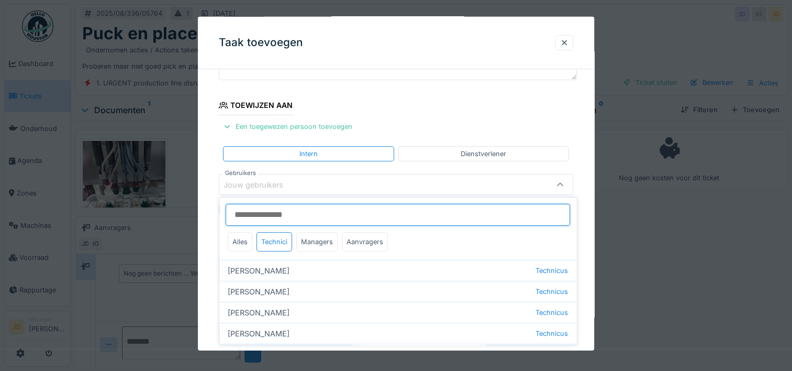
click at [295, 220] on input "Gebruikers" at bounding box center [398, 215] width 344 height 22
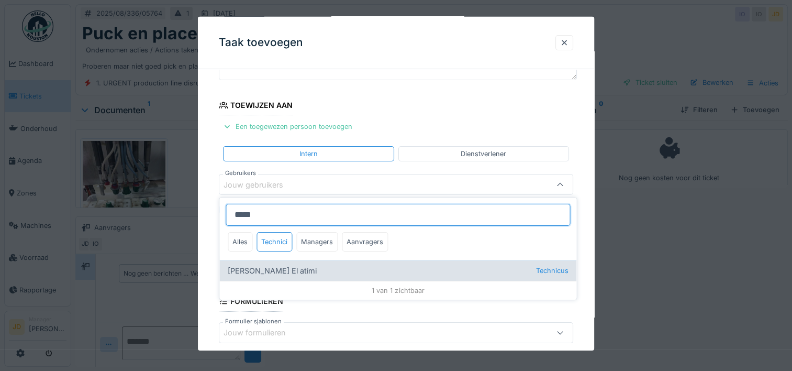
type input "*****"
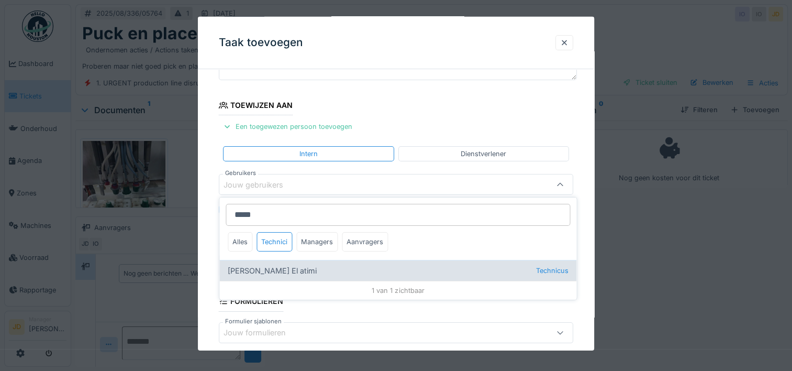
click at [278, 270] on div "Karim El atimi Technicus" at bounding box center [397, 270] width 357 height 21
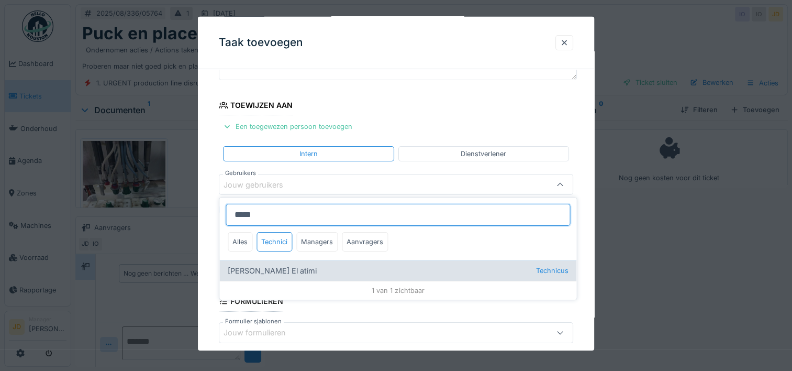
type input "****"
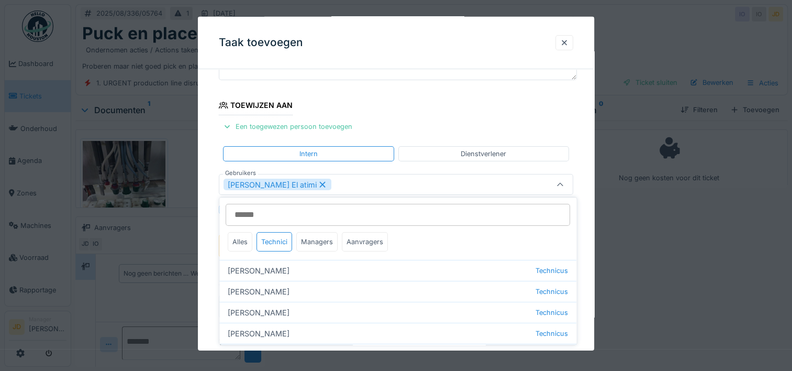
click at [561, 184] on icon at bounding box center [560, 184] width 8 height 7
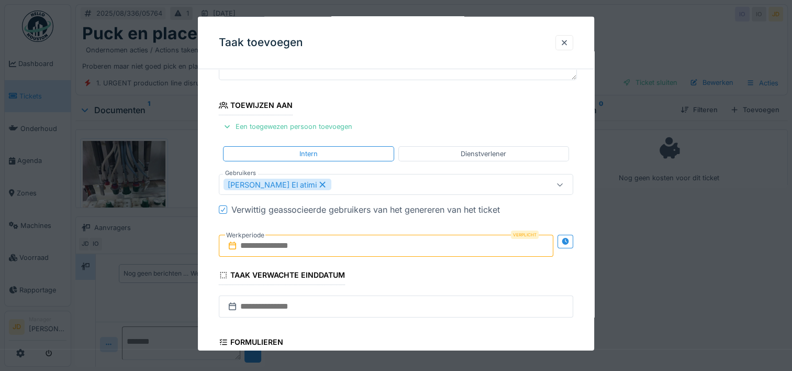
click at [287, 239] on input "text" at bounding box center [386, 245] width 334 height 22
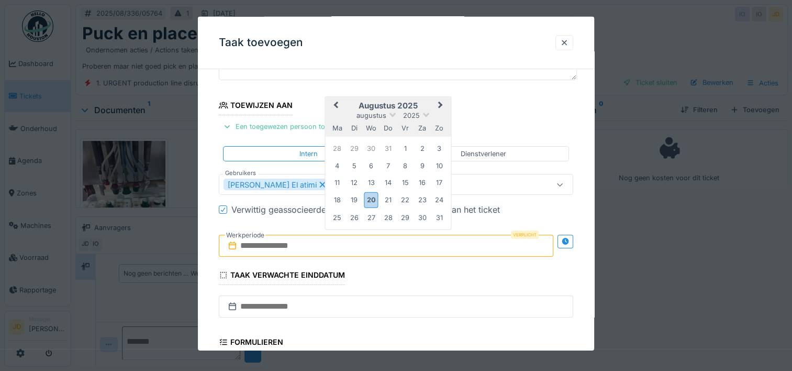
click at [415, 103] on h2 "augustus 2025" at bounding box center [389, 105] width 126 height 9
click at [368, 199] on div "20" at bounding box center [371, 199] width 14 height 15
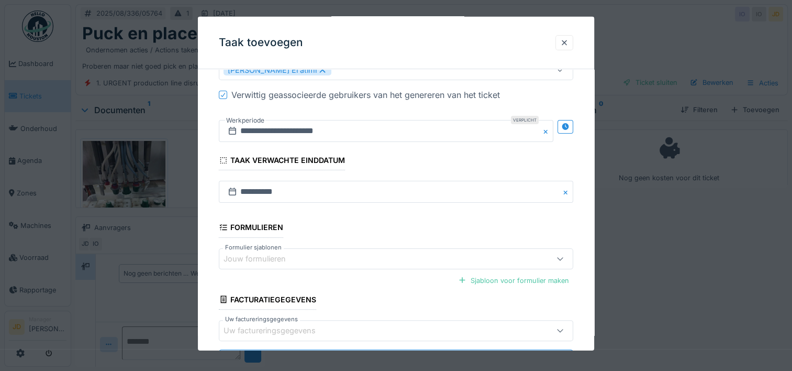
scroll to position [262, 0]
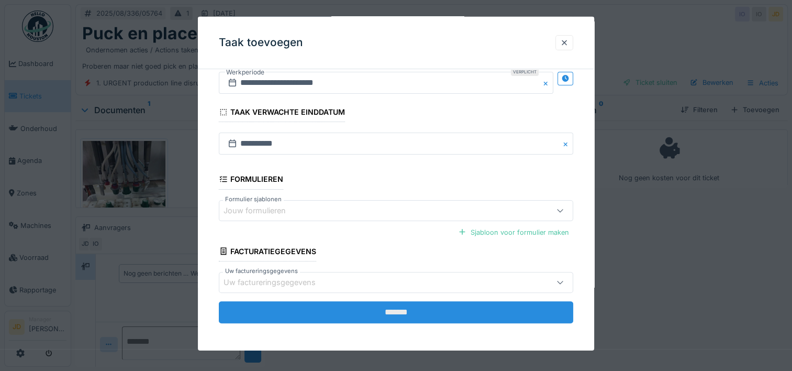
click at [386, 304] on input "*******" at bounding box center [396, 312] width 354 height 22
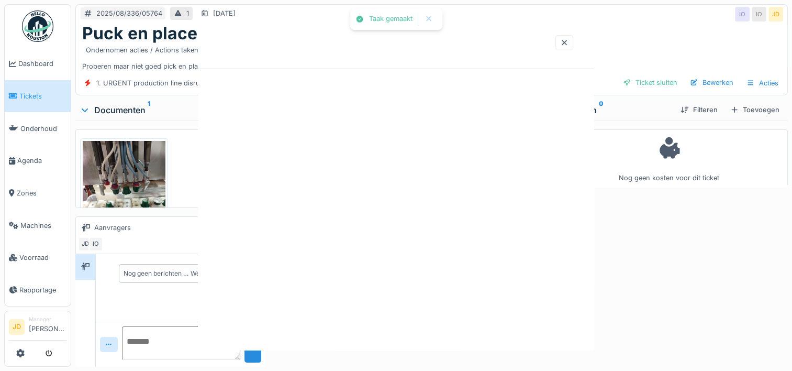
scroll to position [0, 0]
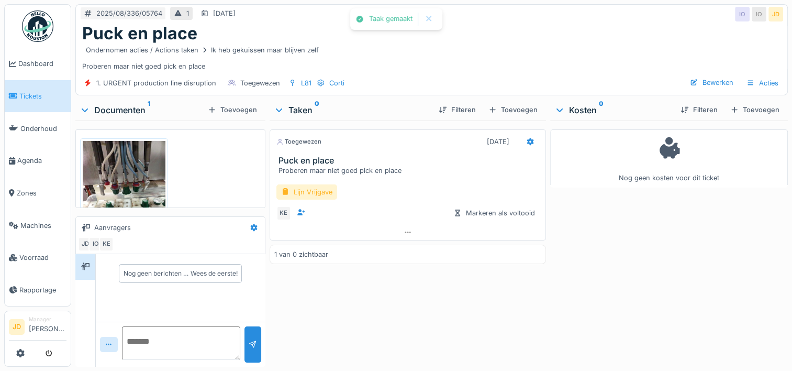
click at [316, 192] on div "Lijn Vrijgave" at bounding box center [306, 191] width 61 height 15
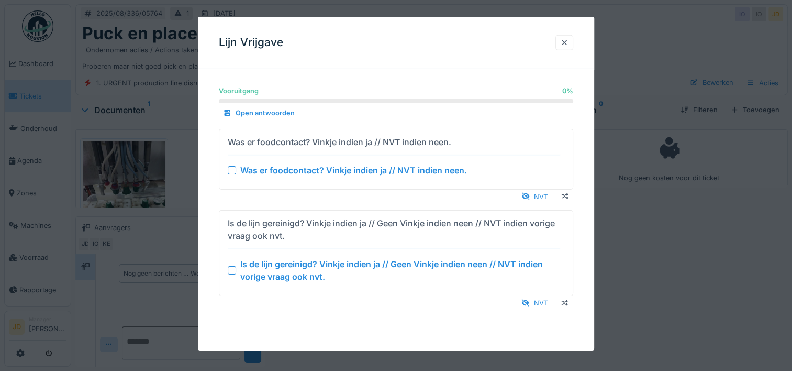
click at [233, 270] on div at bounding box center [232, 270] width 8 height 8
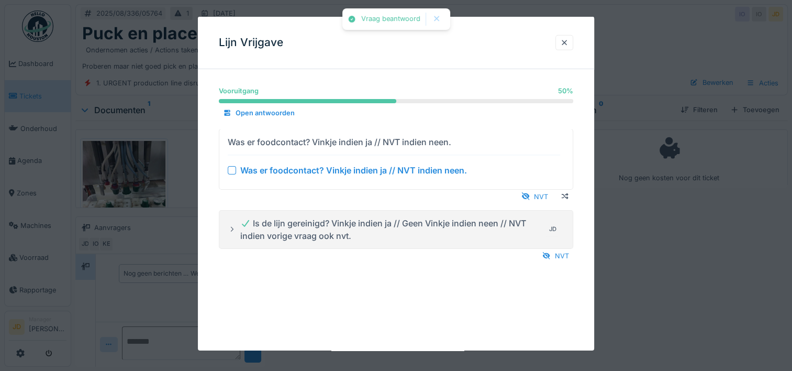
click at [232, 167] on div at bounding box center [232, 169] width 8 height 8
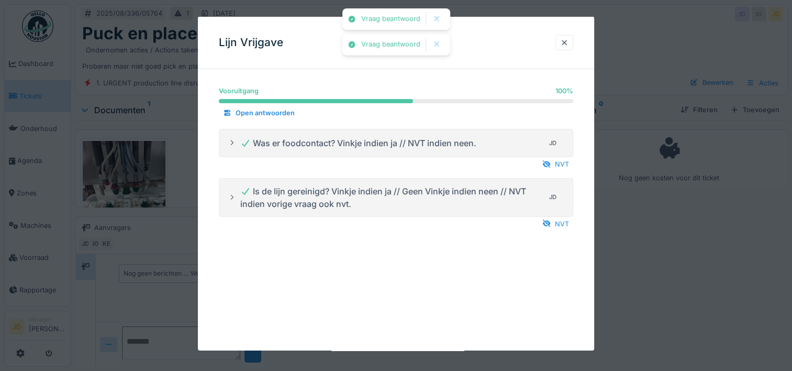
click at [628, 258] on div at bounding box center [396, 185] width 792 height 371
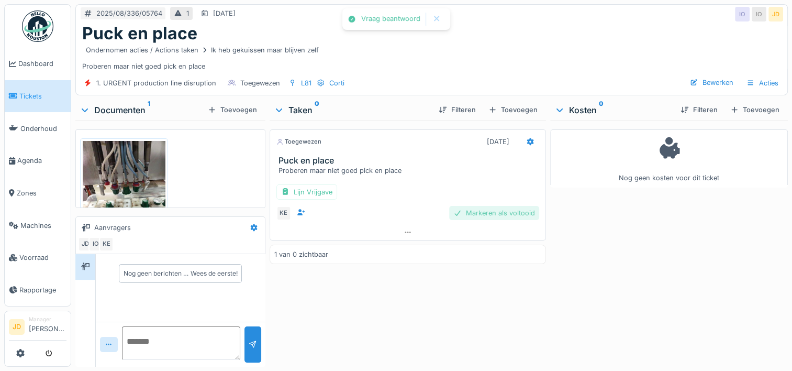
click at [494, 211] on div "Markeren als voltooid" at bounding box center [494, 213] width 90 height 14
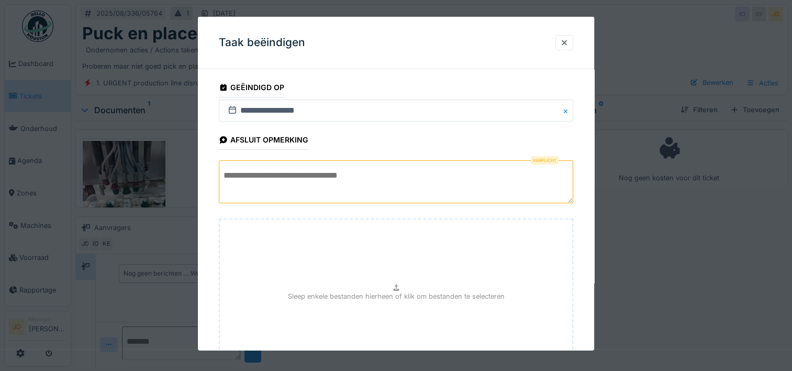
click at [338, 174] on textarea at bounding box center [396, 181] width 354 height 43
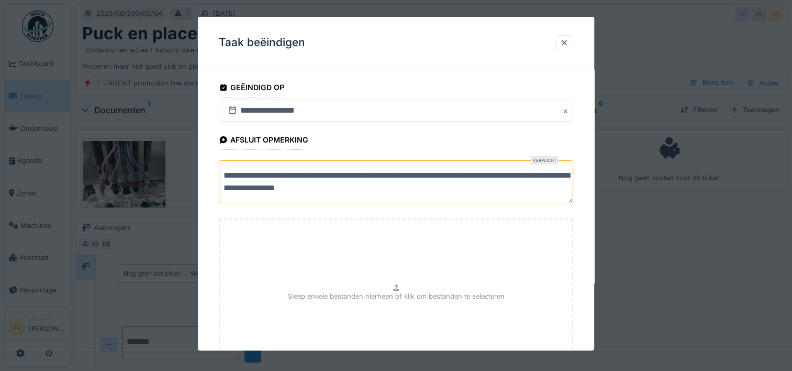
scroll to position [92, 0]
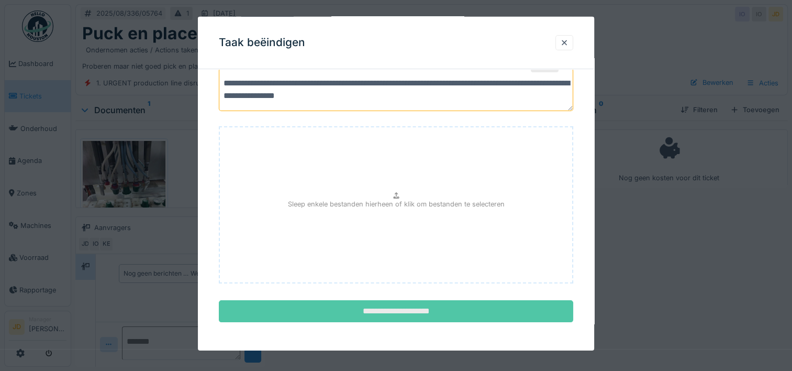
type textarea "**********"
click at [438, 308] on input "**********" at bounding box center [396, 311] width 354 height 22
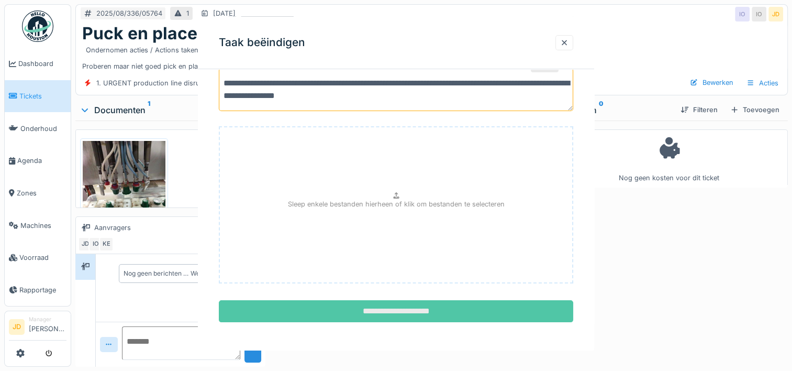
scroll to position [0, 0]
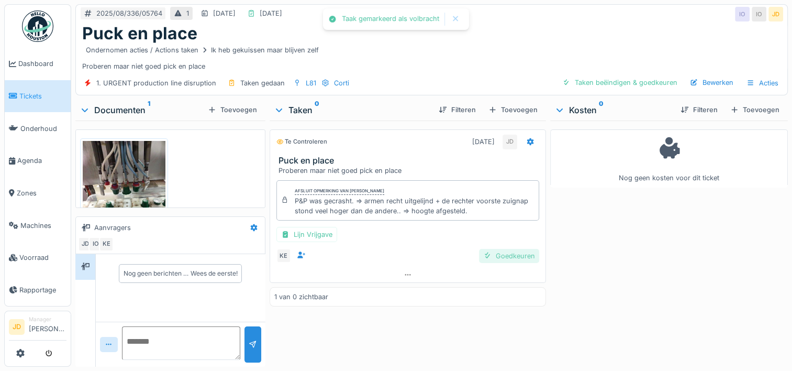
click at [496, 253] on div "Goedkeuren" at bounding box center [509, 256] width 60 height 14
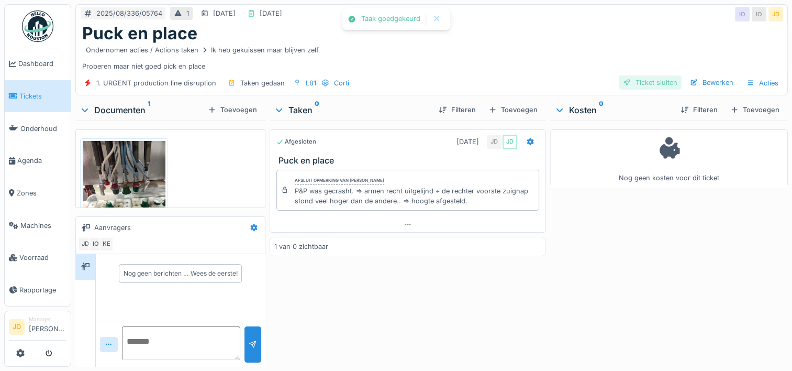
click at [637, 85] on div "Ticket sluiten" at bounding box center [650, 82] width 63 height 14
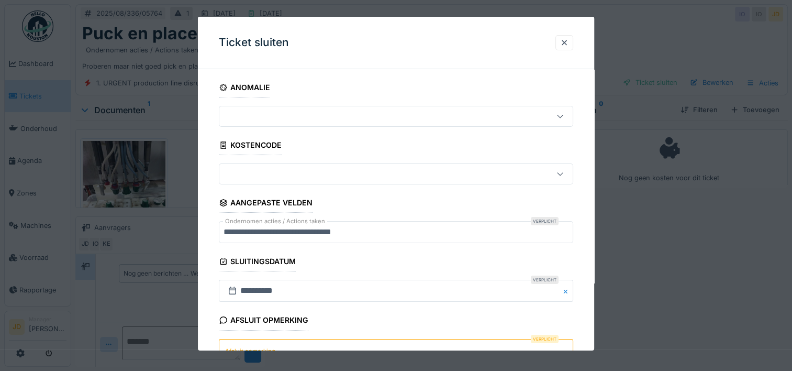
scroll to position [92, 0]
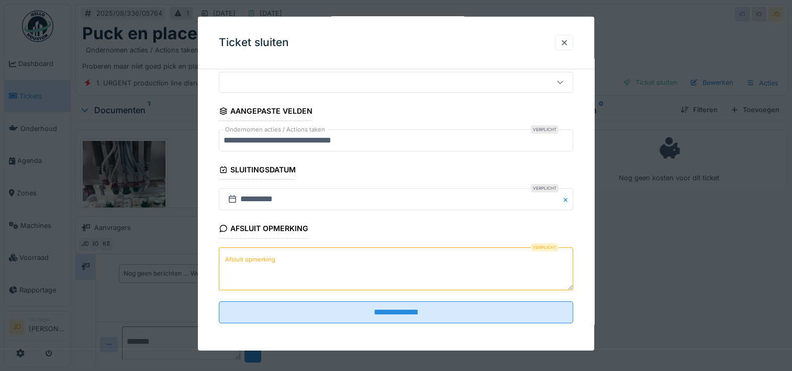
click at [375, 273] on textarea "Afsluit opmerking" at bounding box center [396, 268] width 354 height 43
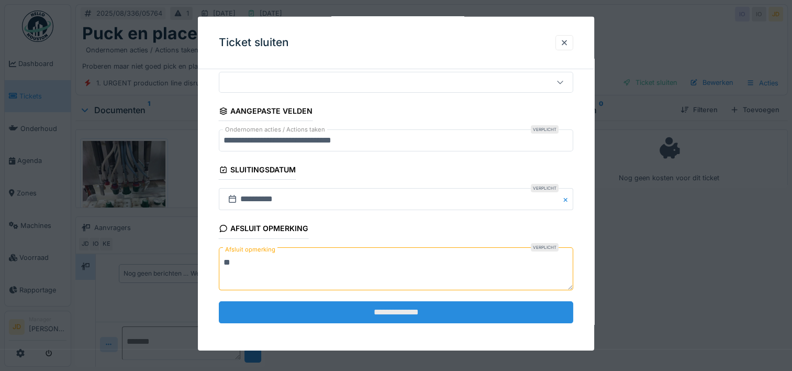
type textarea "**"
click at [402, 319] on input "**********" at bounding box center [396, 312] width 354 height 22
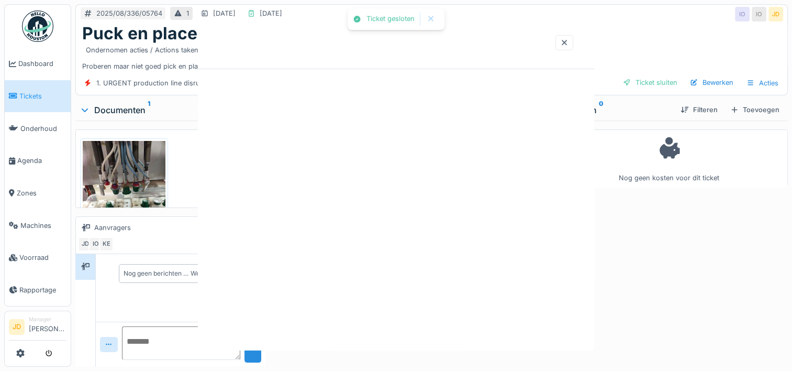
scroll to position [0, 0]
